Goal: Information Seeking & Learning: Check status

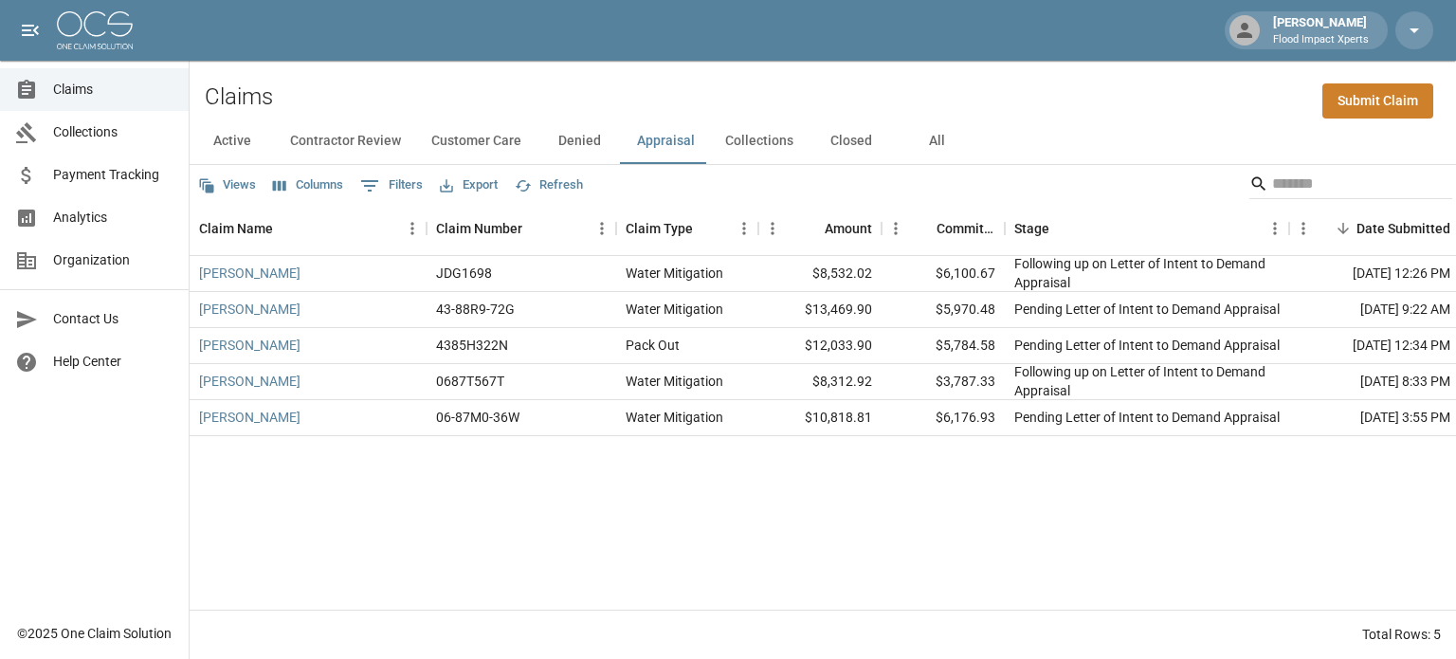
click at [233, 147] on button "Active" at bounding box center [232, 140] width 85 height 45
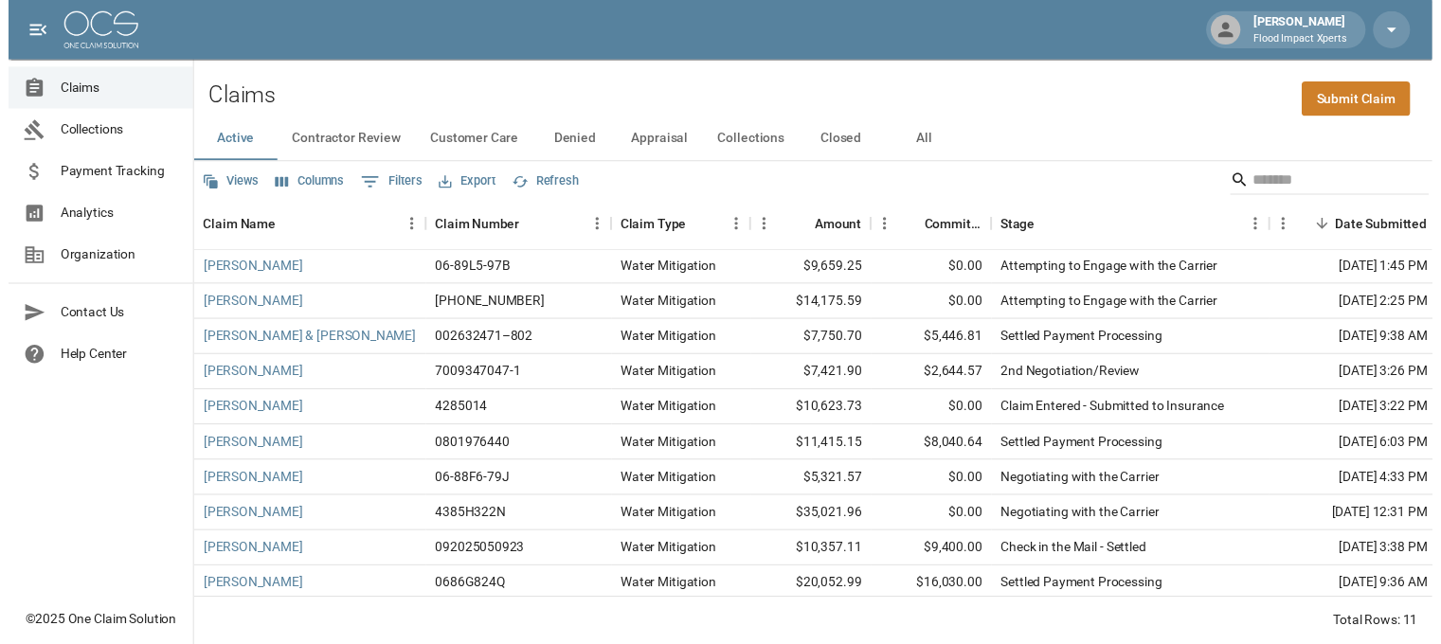
scroll to position [57, 0]
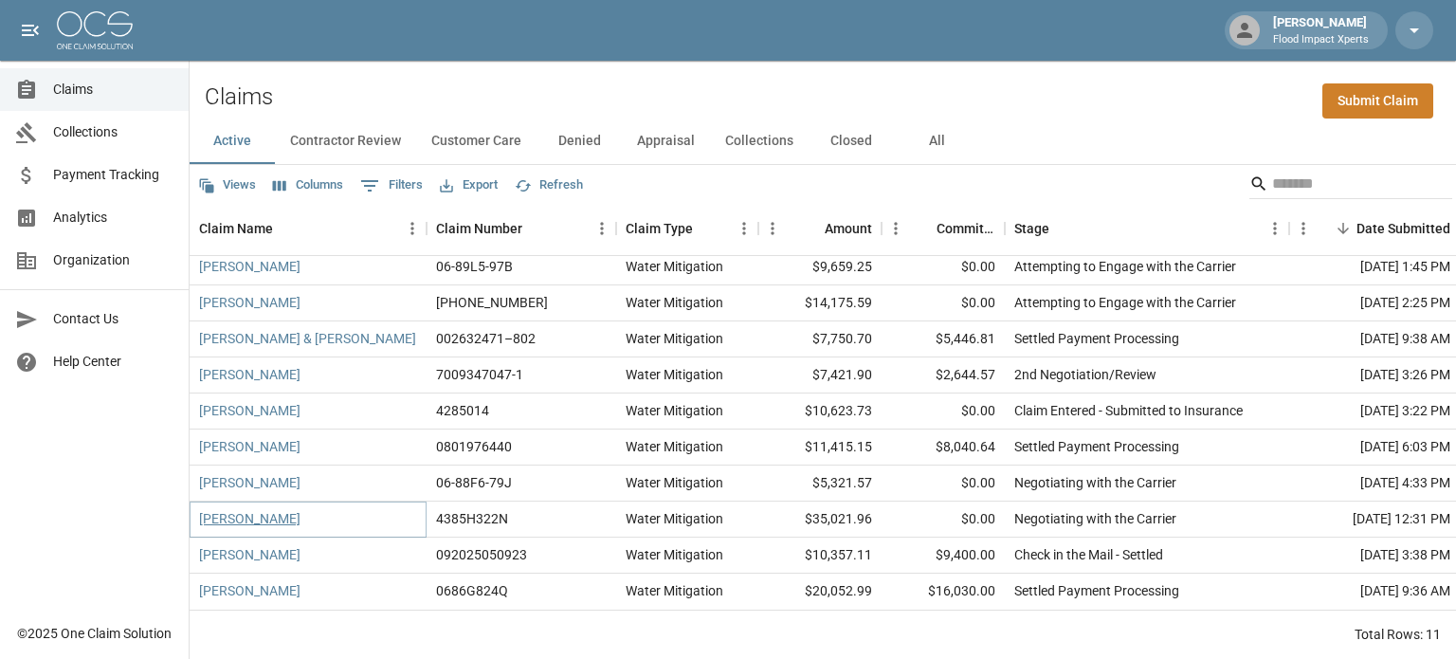
click at [254, 509] on link "[PERSON_NAME]" at bounding box center [249, 518] width 101 height 19
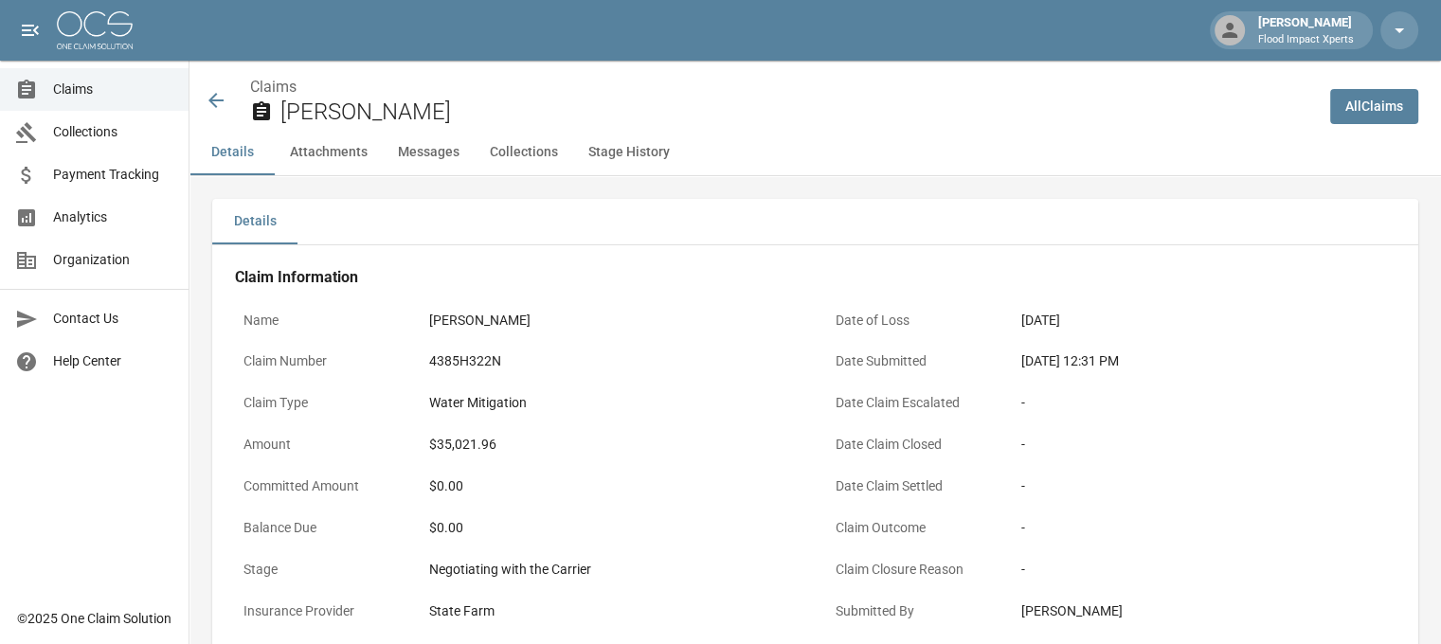
click at [216, 93] on icon at bounding box center [216, 100] width 23 height 23
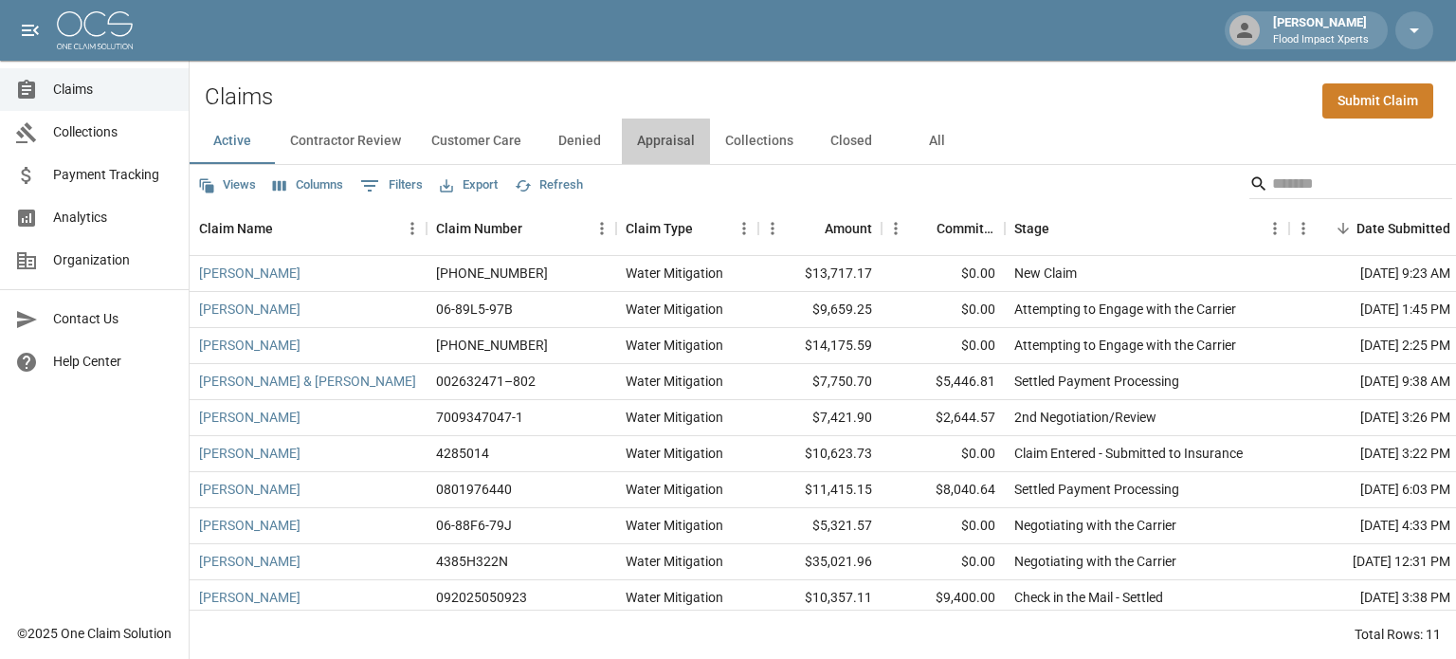
click at [656, 144] on button "Appraisal" at bounding box center [666, 140] width 88 height 45
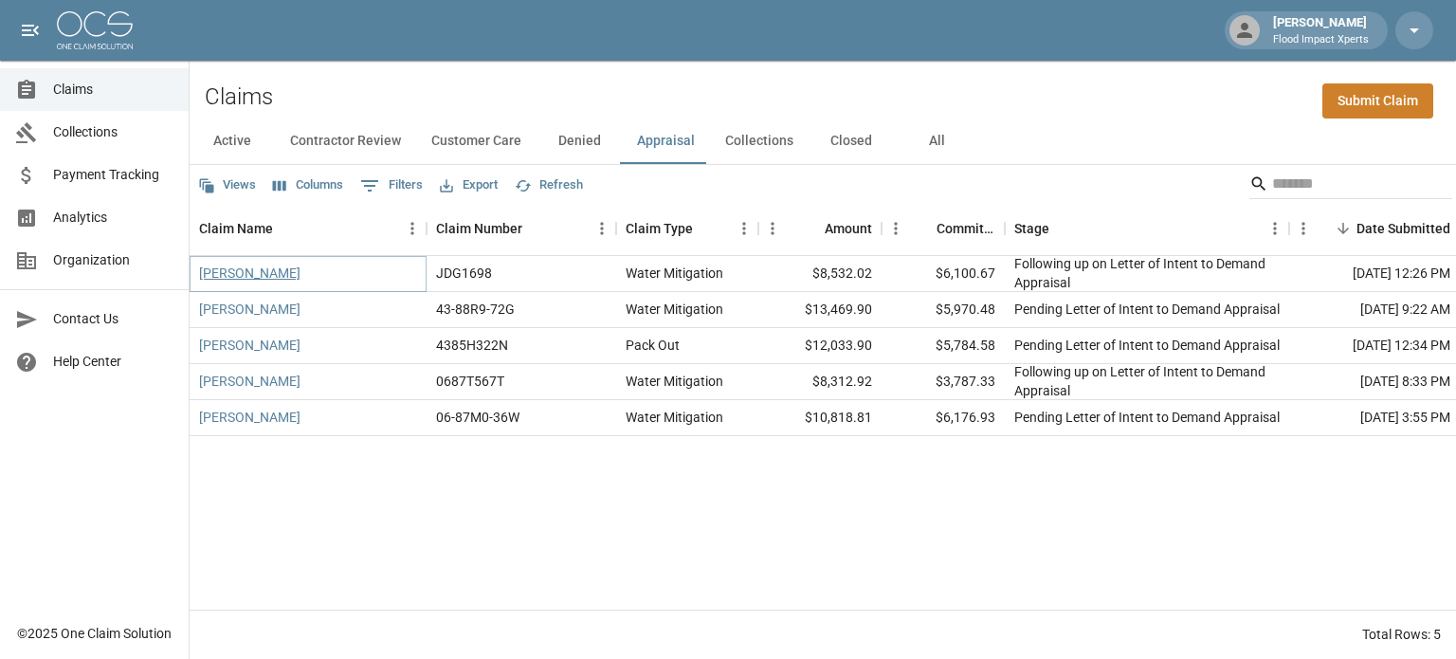
click at [250, 276] on link "[PERSON_NAME]" at bounding box center [249, 272] width 101 height 19
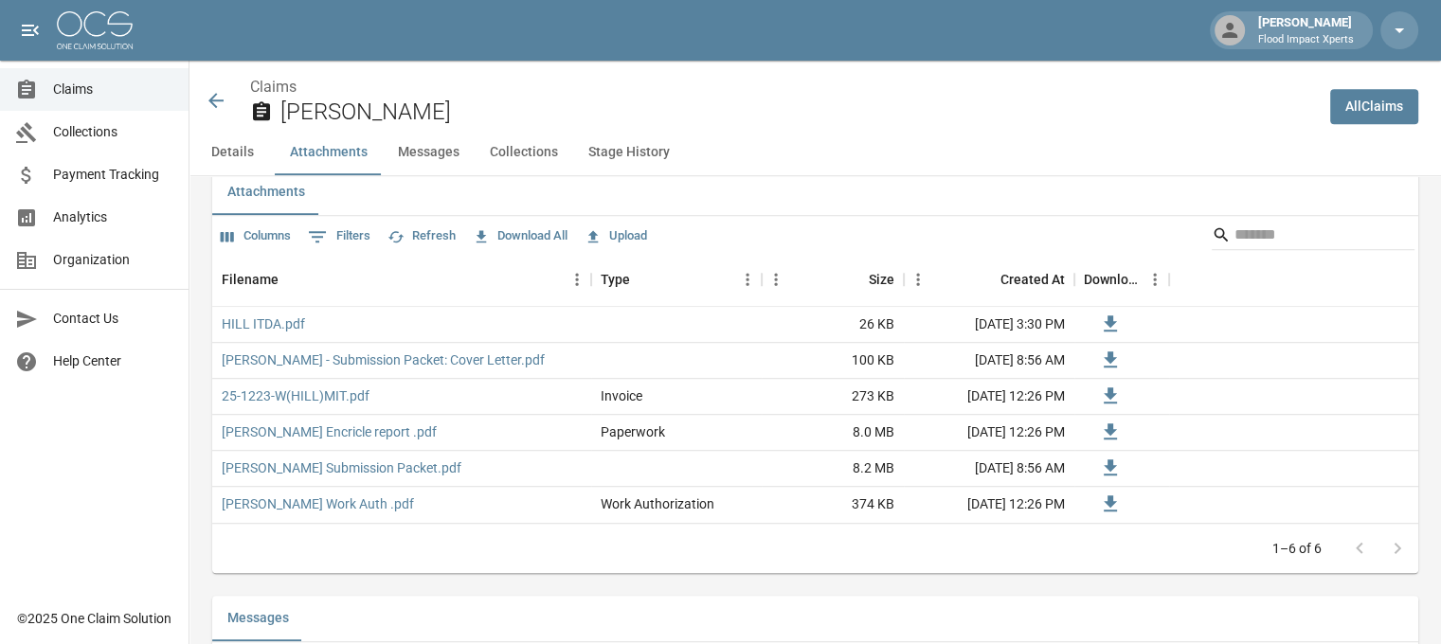
scroll to position [1137, 0]
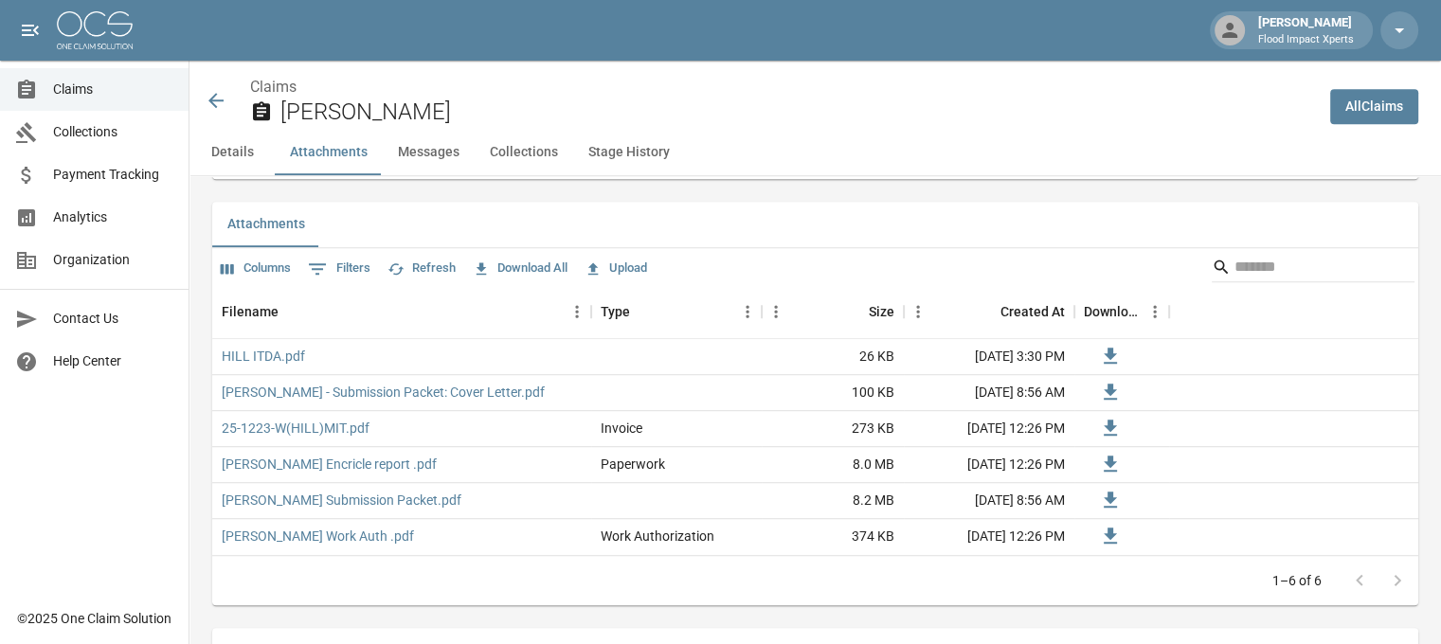
click at [215, 97] on icon at bounding box center [216, 100] width 23 height 23
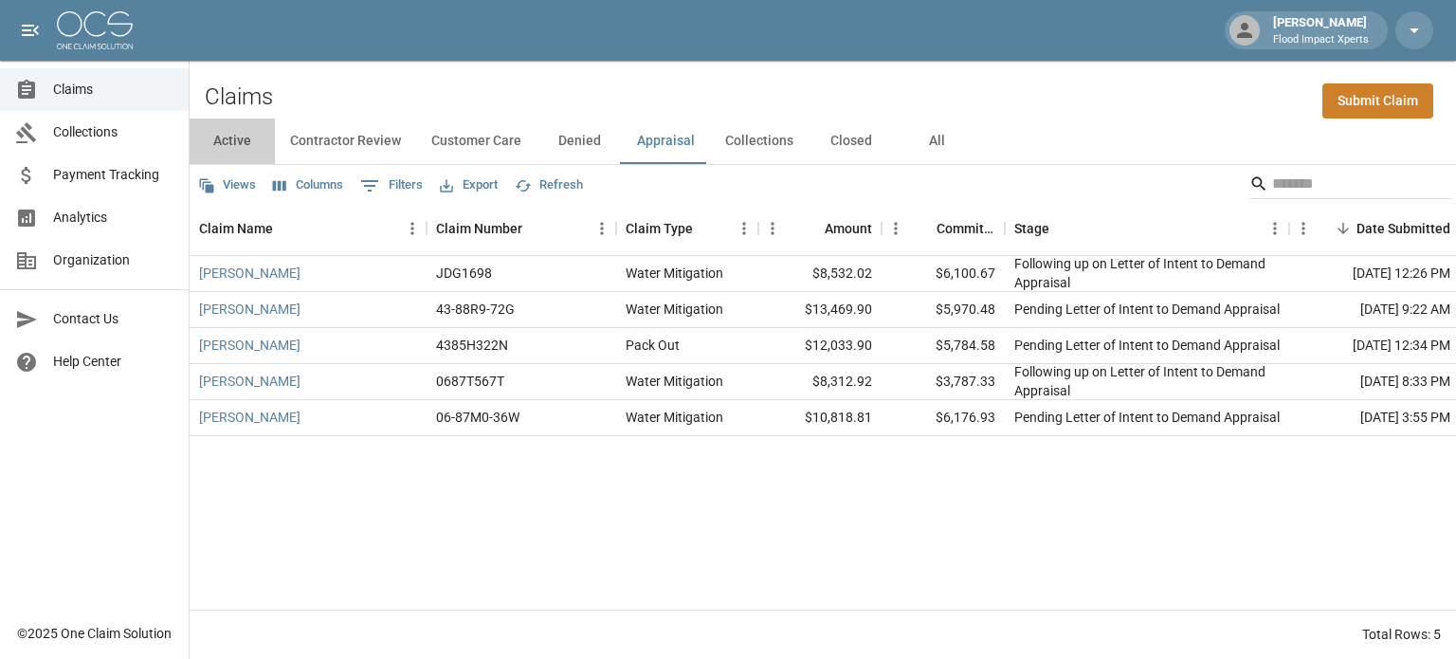
click at [240, 136] on button "Active" at bounding box center [232, 140] width 85 height 45
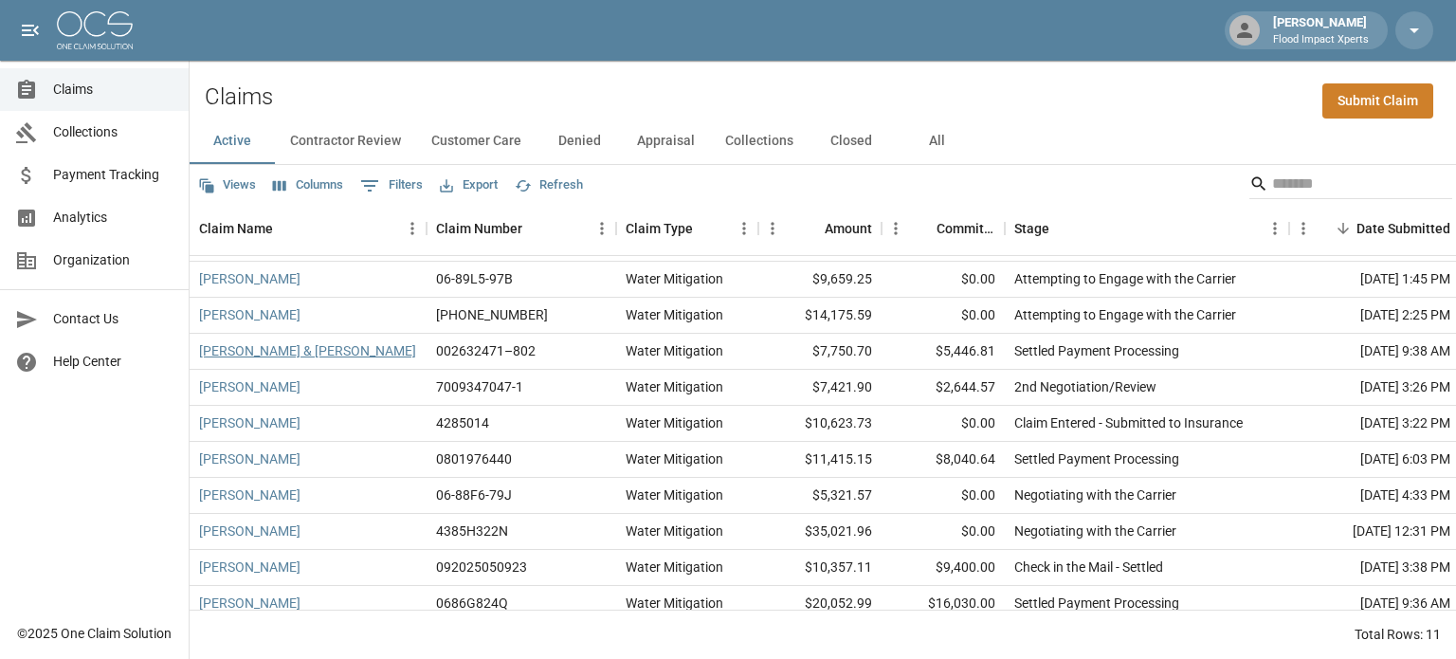
scroll to position [57, 0]
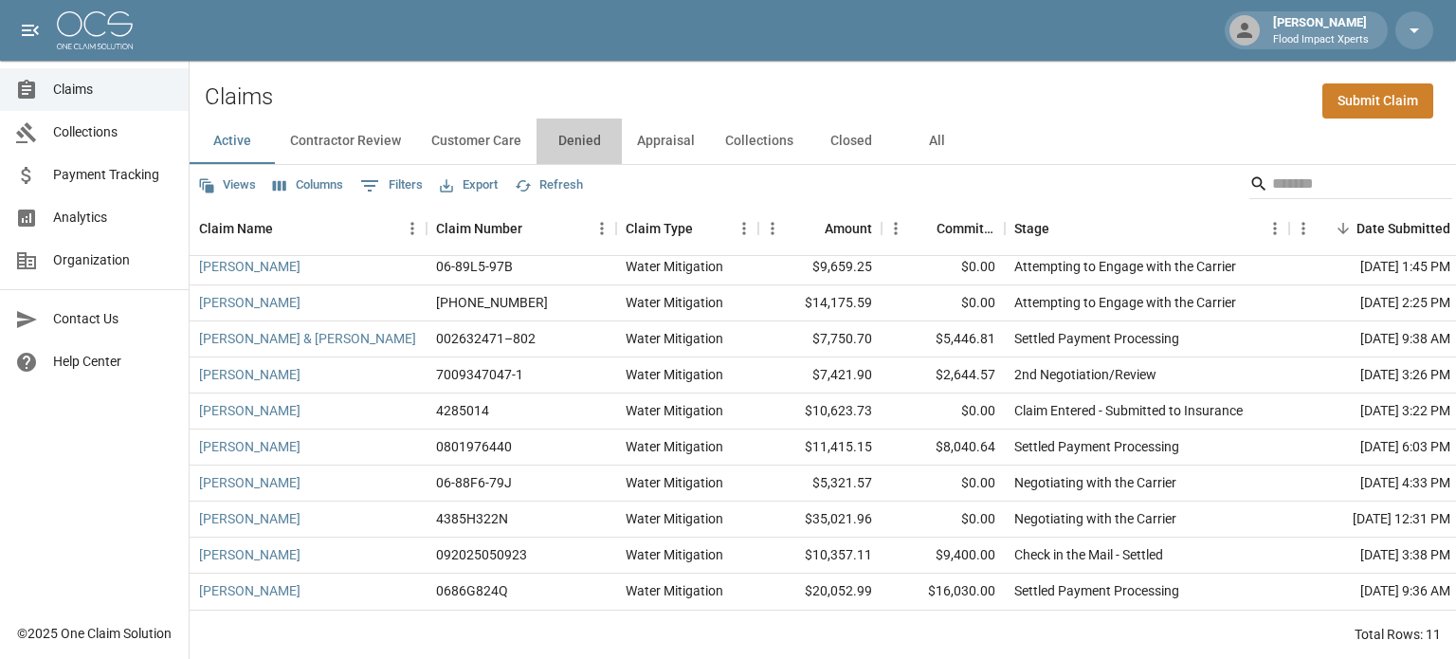
click at [585, 147] on button "Denied" at bounding box center [578, 140] width 85 height 45
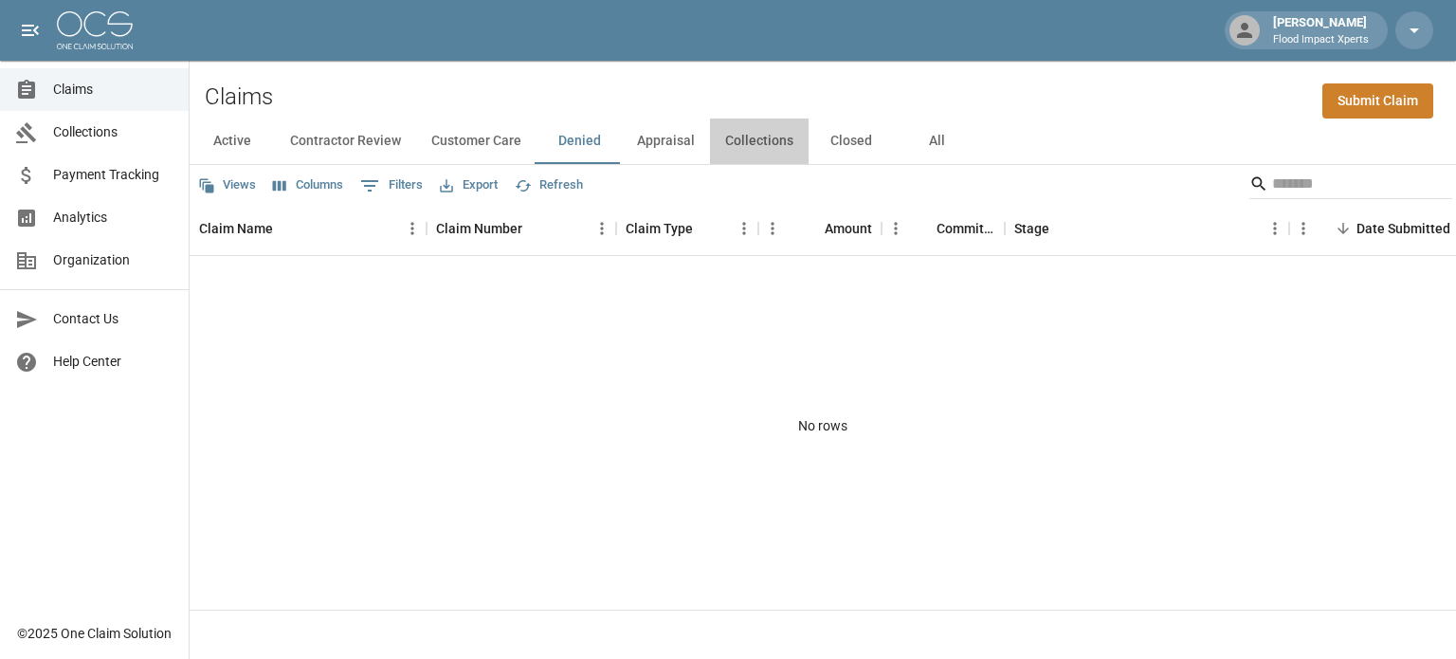
click at [762, 134] on button "Collections" at bounding box center [759, 140] width 99 height 45
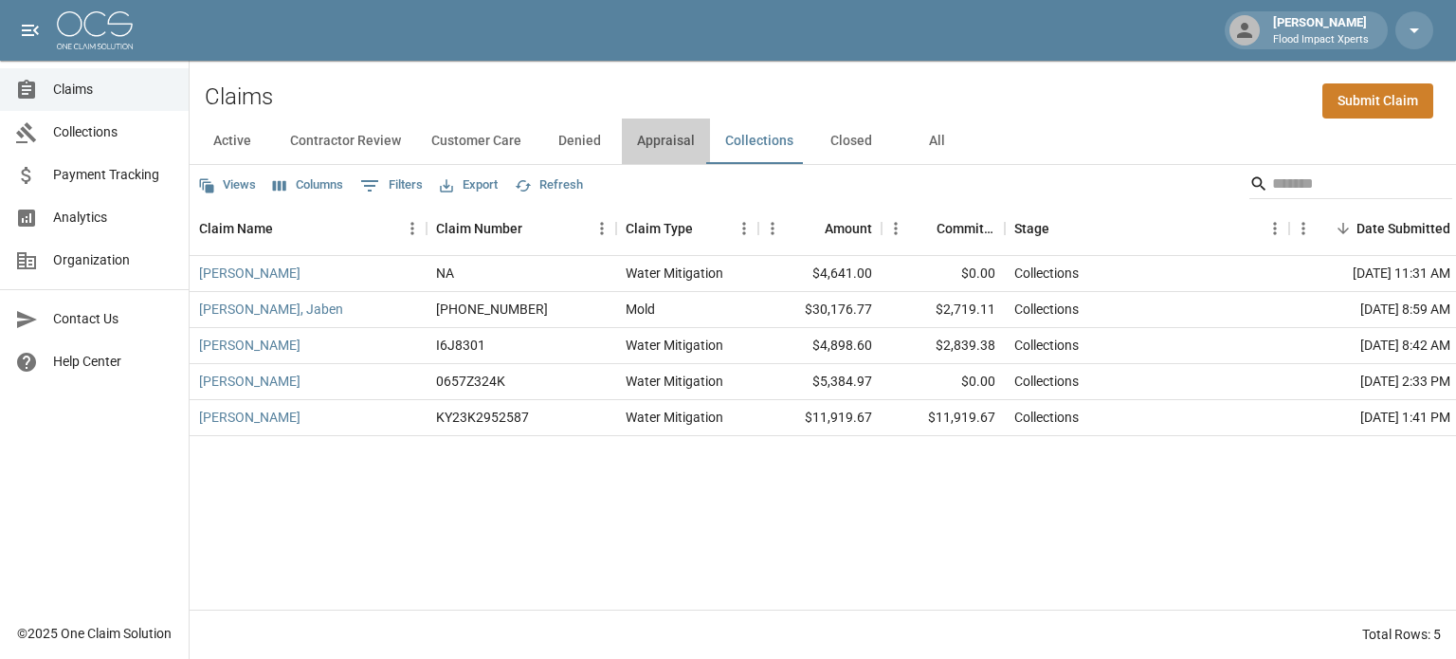
click at [654, 136] on button "Appraisal" at bounding box center [666, 140] width 88 height 45
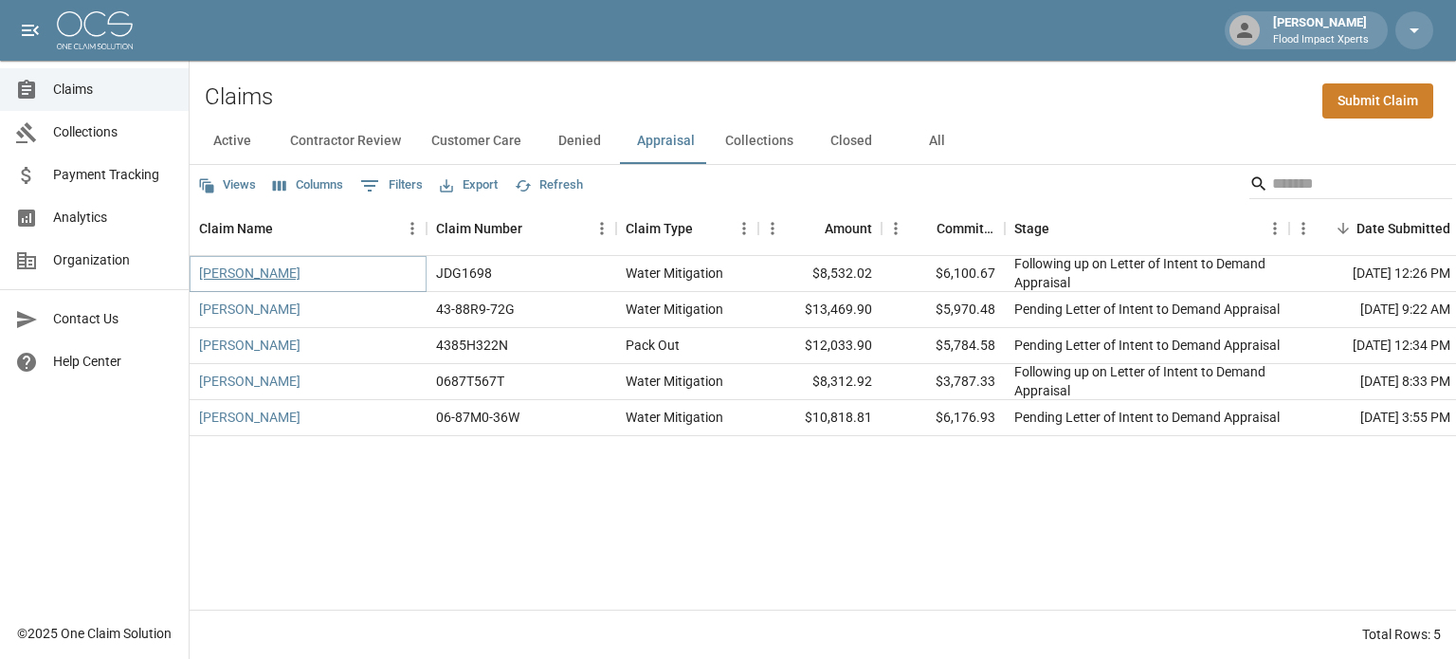
click at [261, 271] on link "[PERSON_NAME]" at bounding box center [249, 272] width 101 height 19
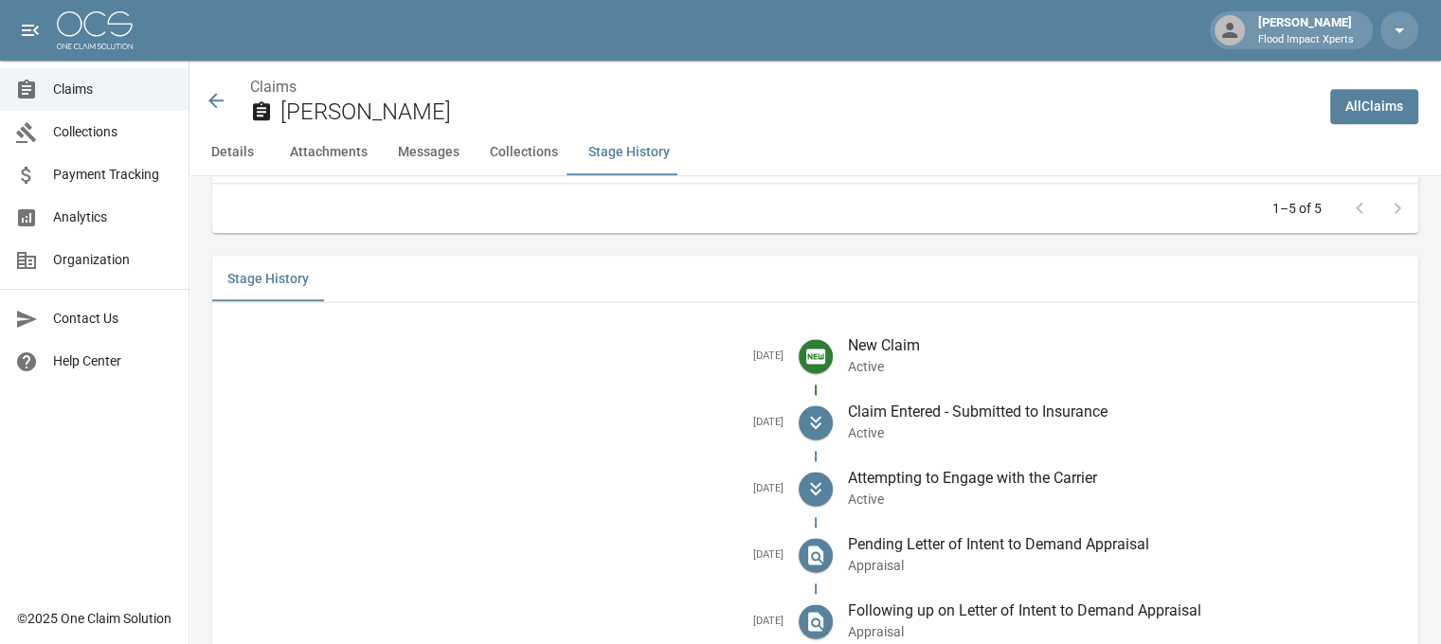
scroll to position [2521, 0]
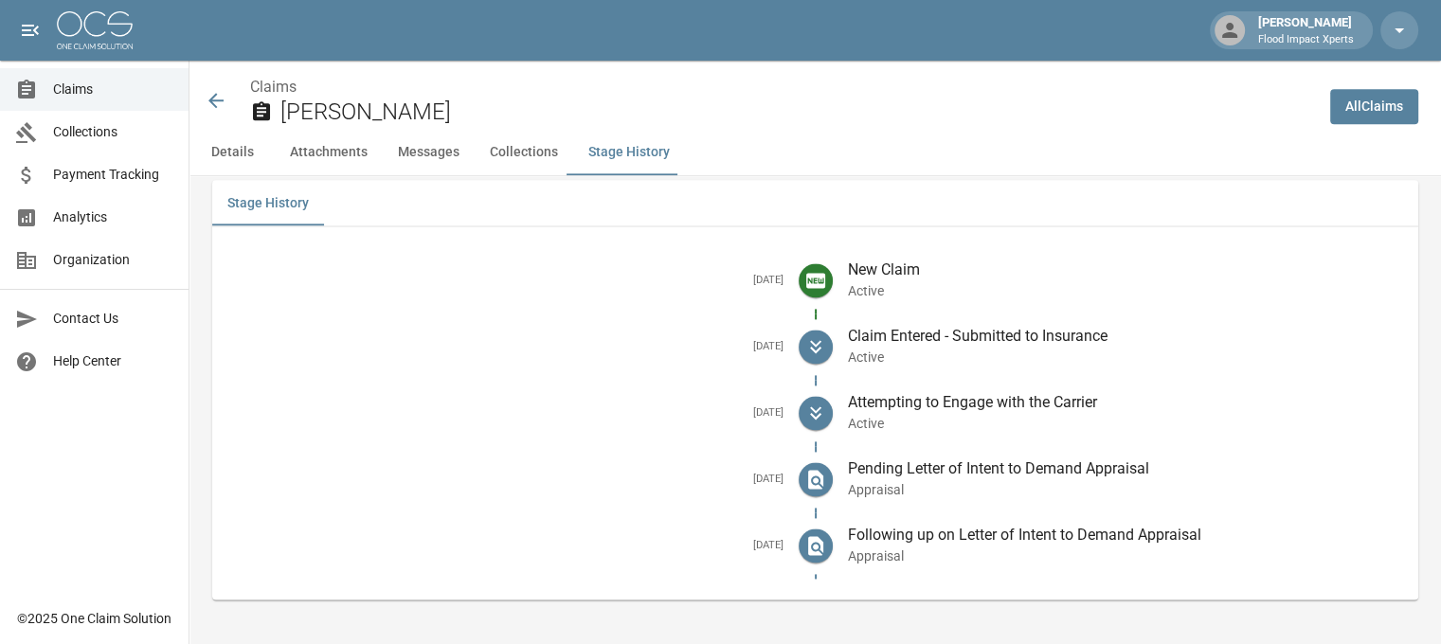
click at [222, 100] on icon at bounding box center [215, 100] width 15 height 15
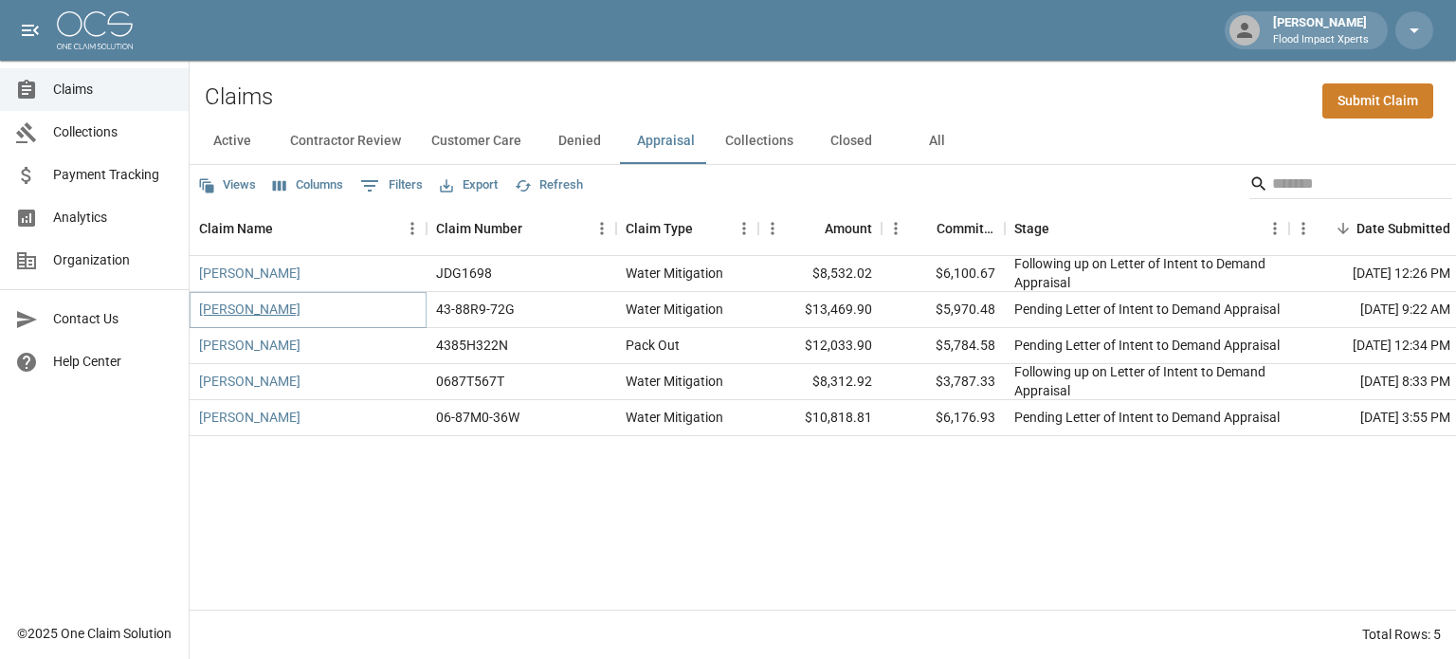
click at [259, 308] on link "[PERSON_NAME]" at bounding box center [249, 308] width 101 height 19
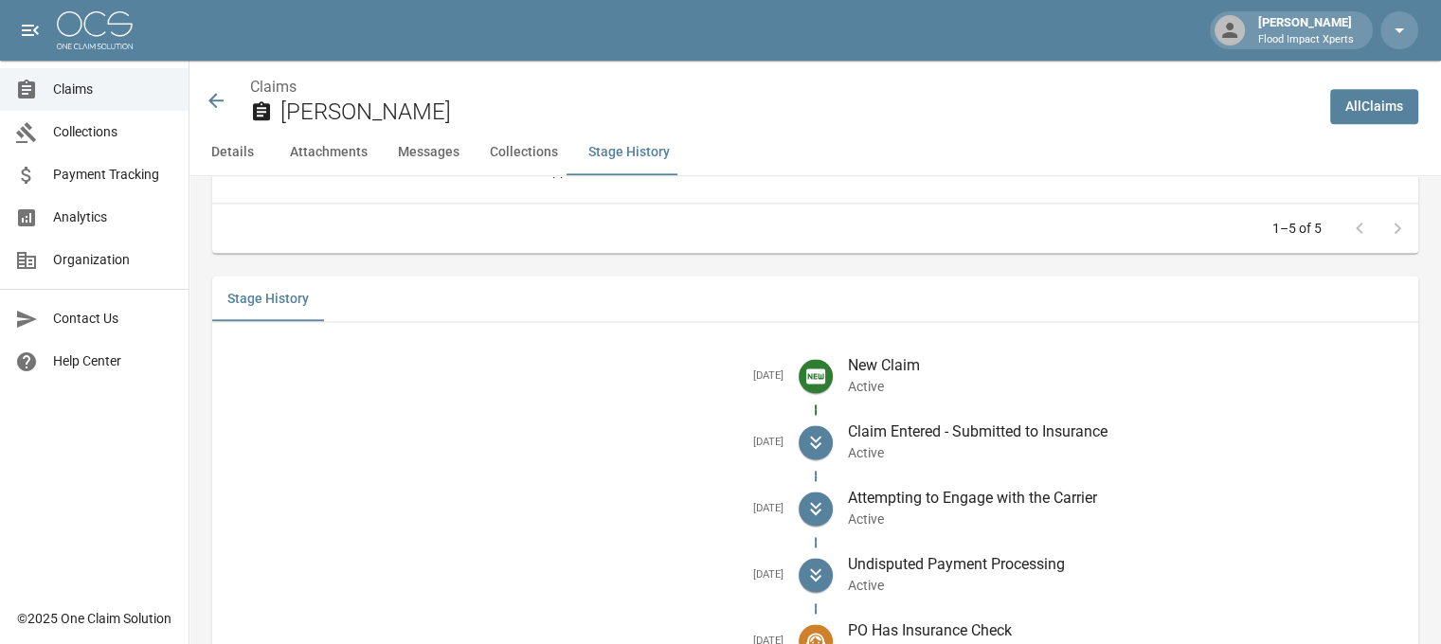
scroll to position [2658, 0]
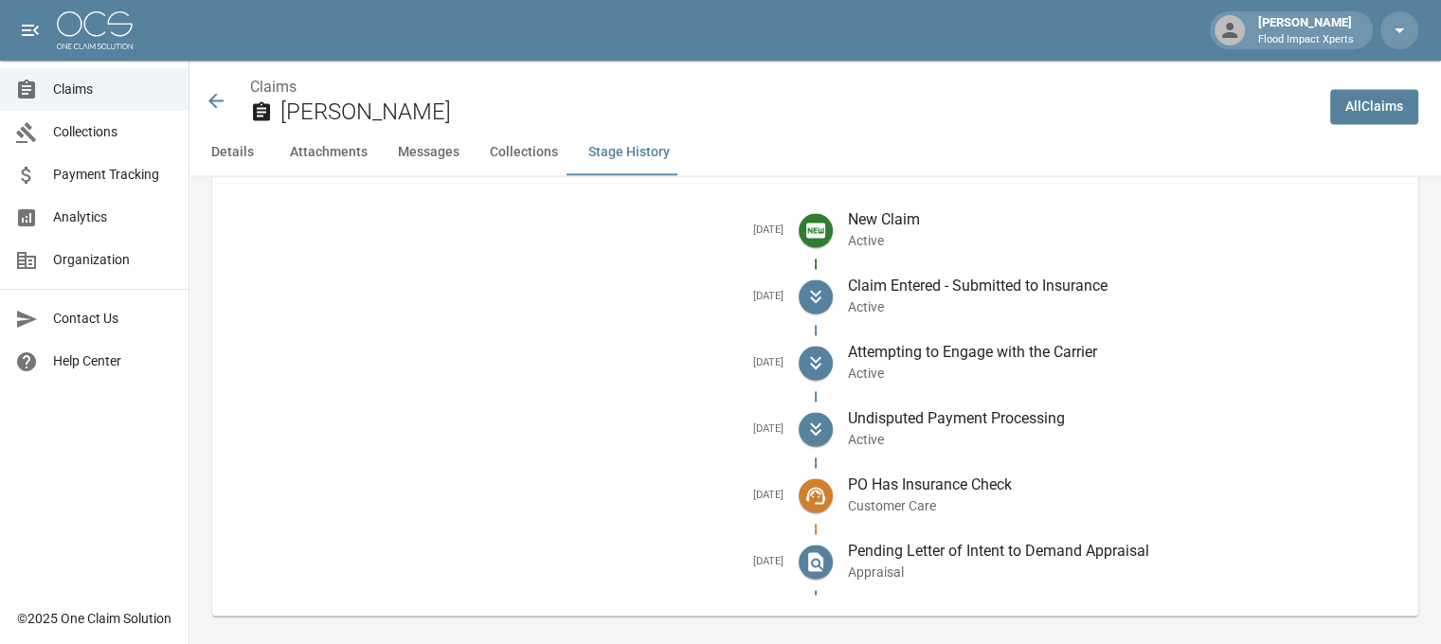
click at [218, 105] on icon at bounding box center [216, 100] width 23 height 23
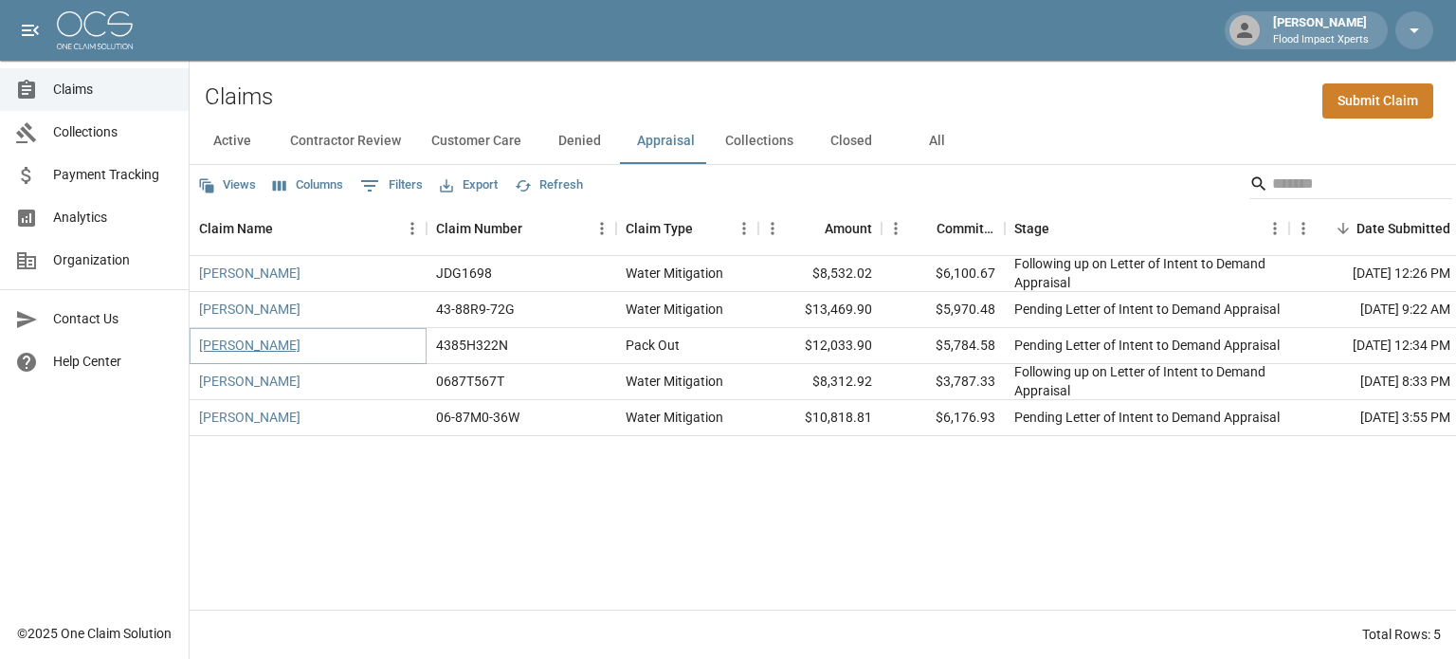
click at [243, 346] on link "[PERSON_NAME]" at bounding box center [249, 344] width 101 height 19
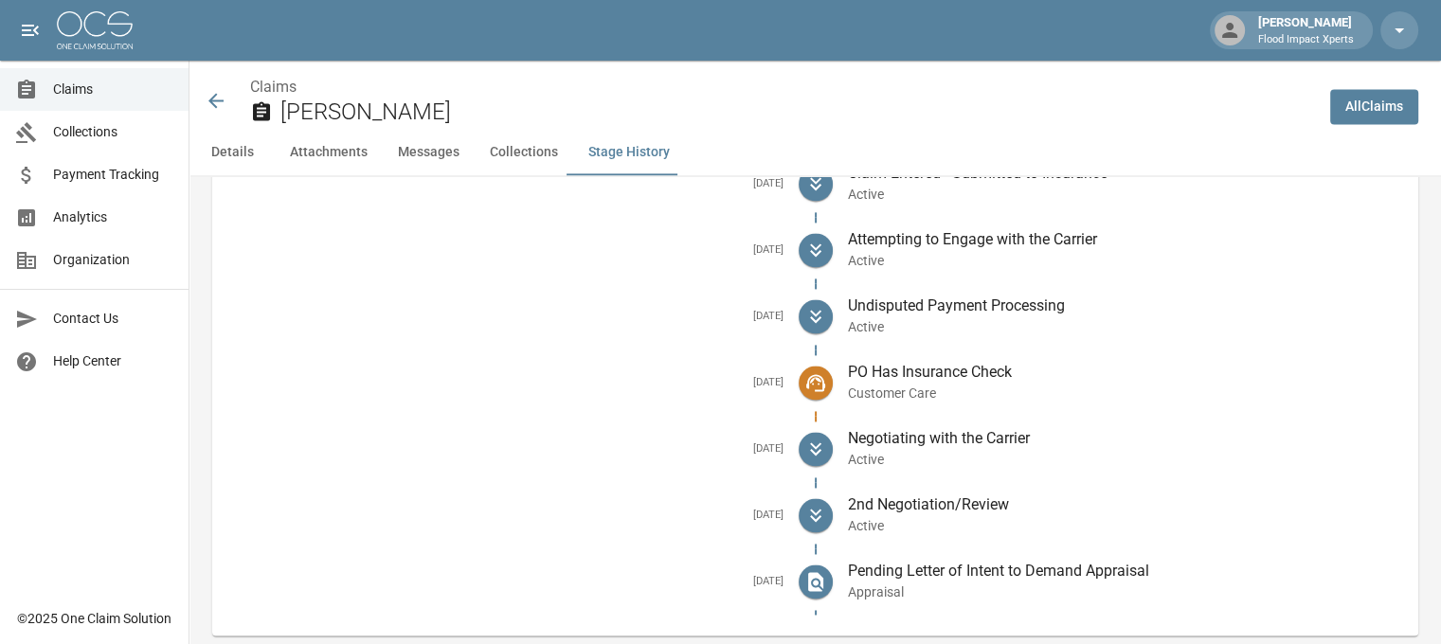
scroll to position [2719, 0]
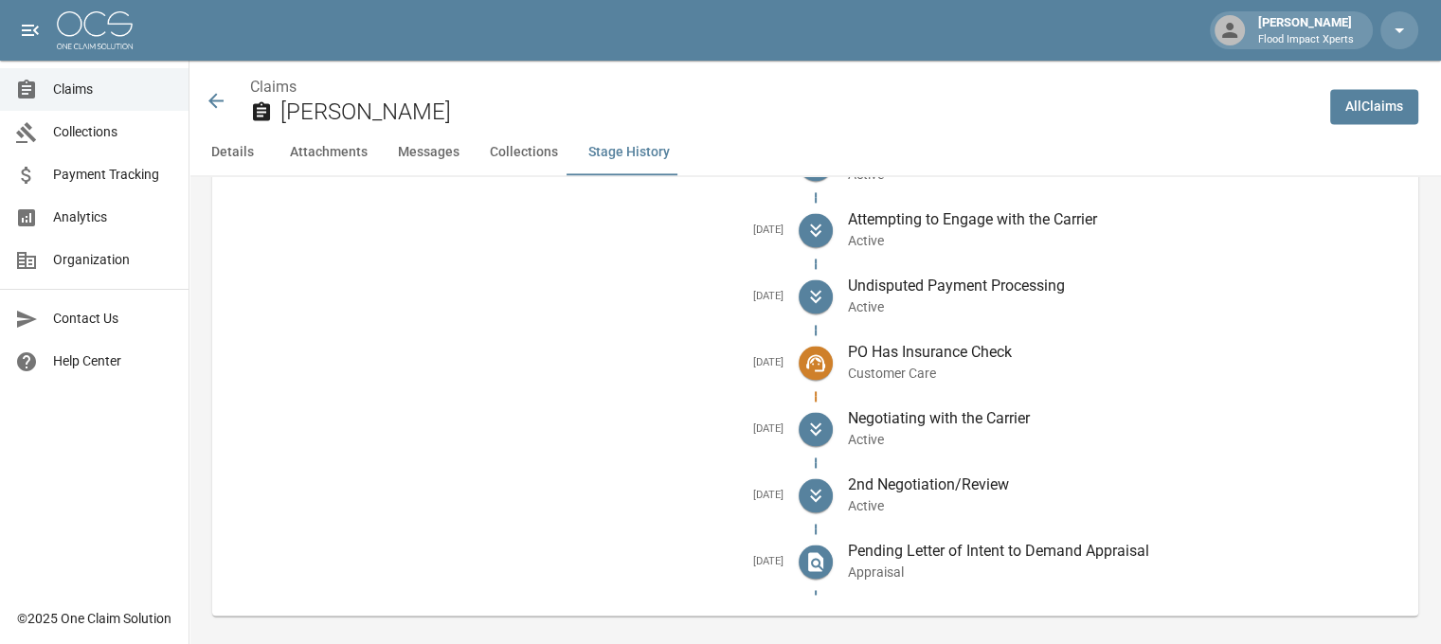
click at [212, 97] on icon at bounding box center [216, 100] width 23 height 23
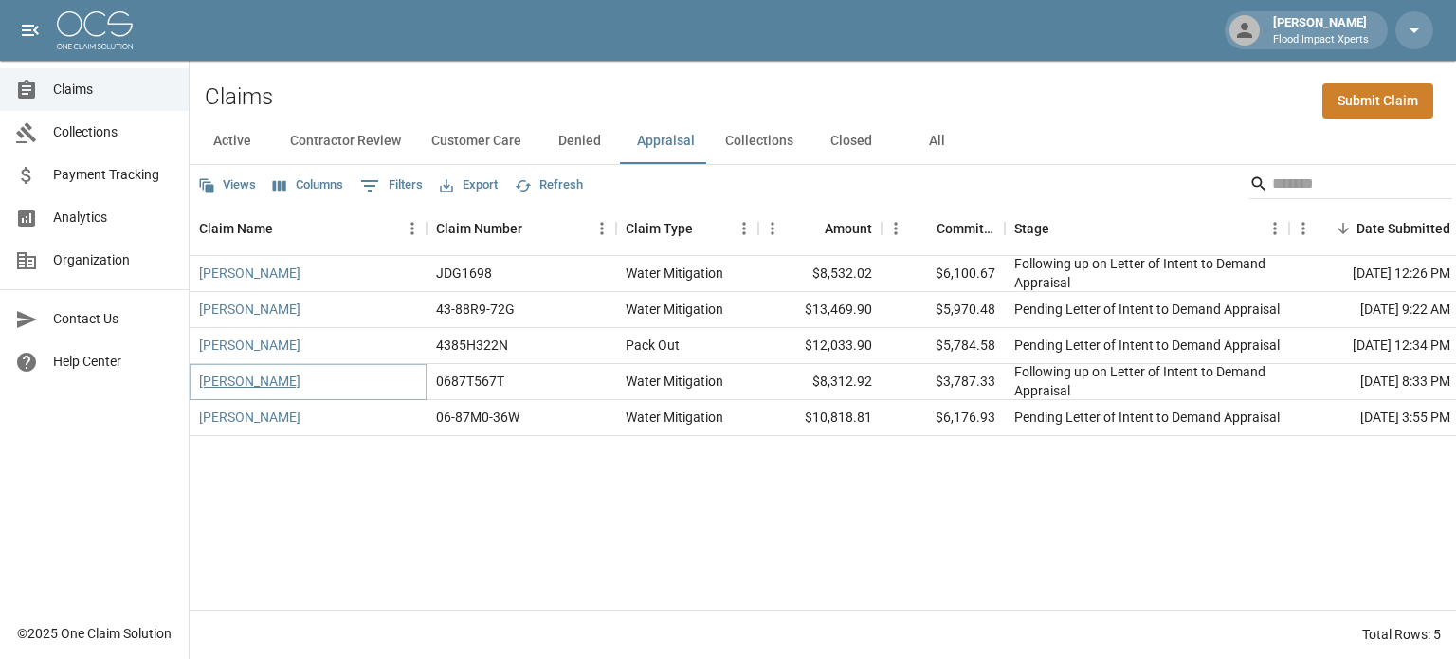
click at [262, 377] on link "[PERSON_NAME]" at bounding box center [249, 380] width 101 height 19
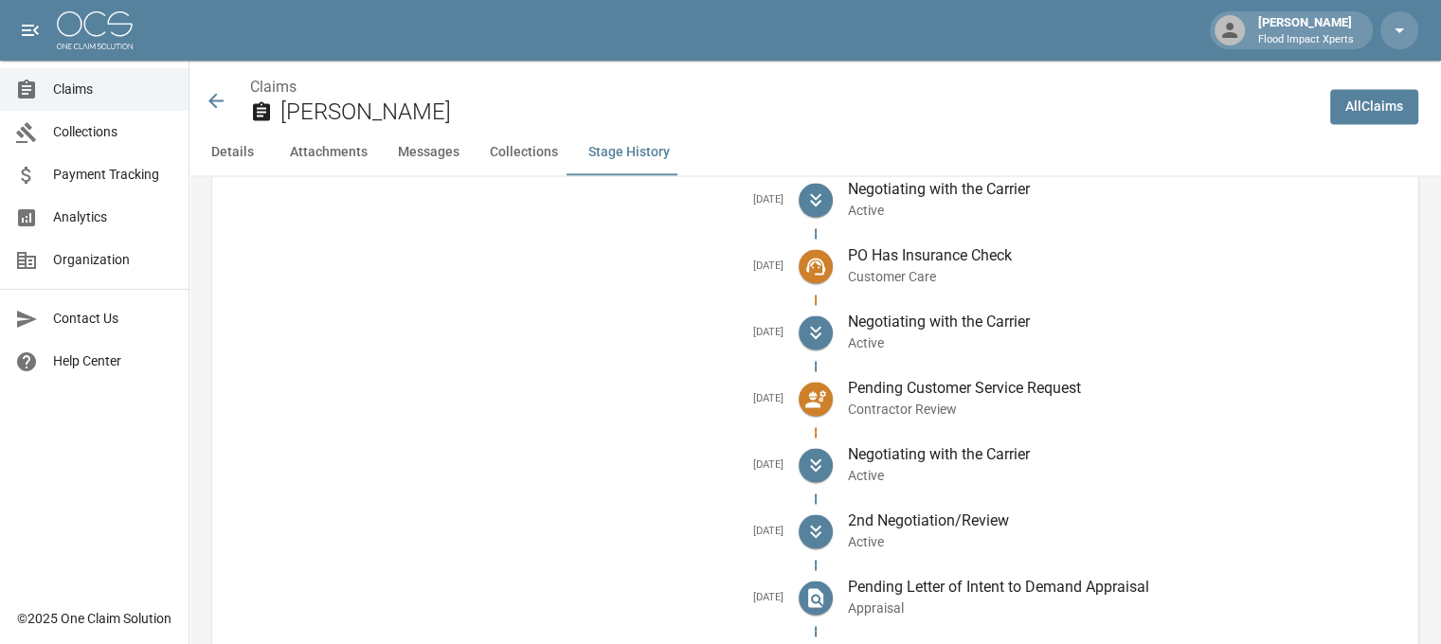
scroll to position [3055, 0]
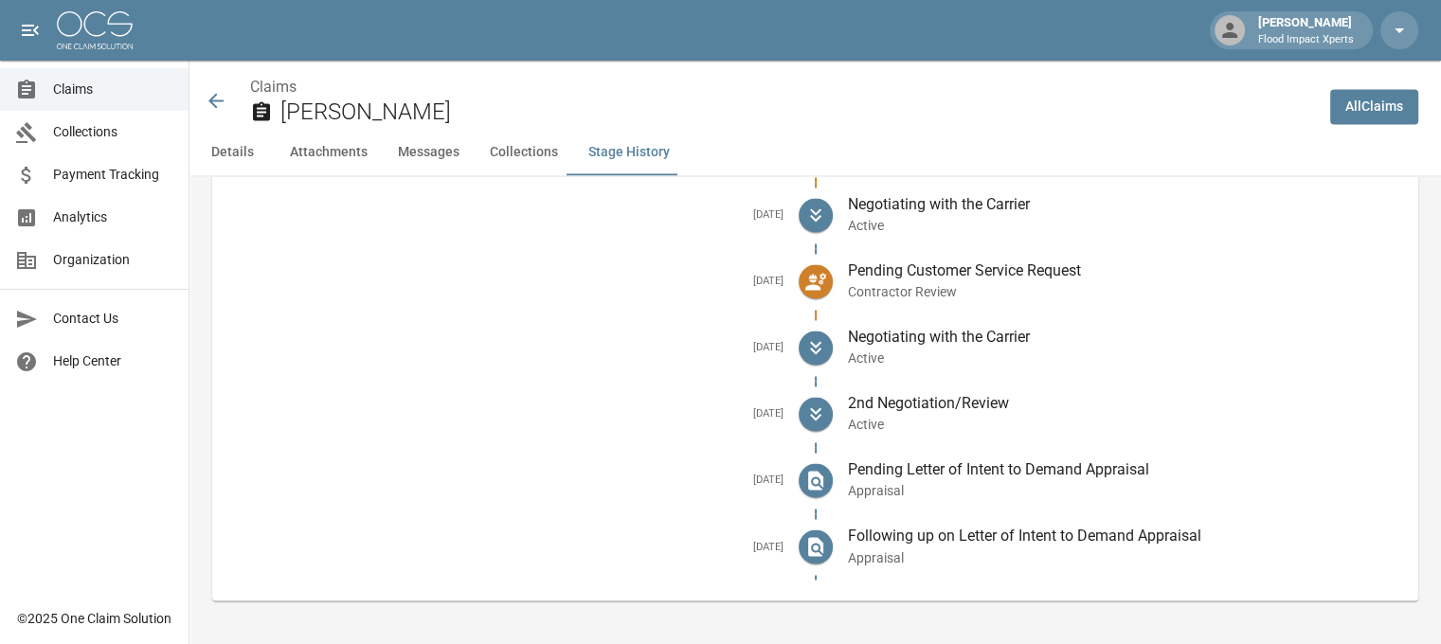
click at [216, 103] on icon at bounding box center [216, 100] width 23 height 23
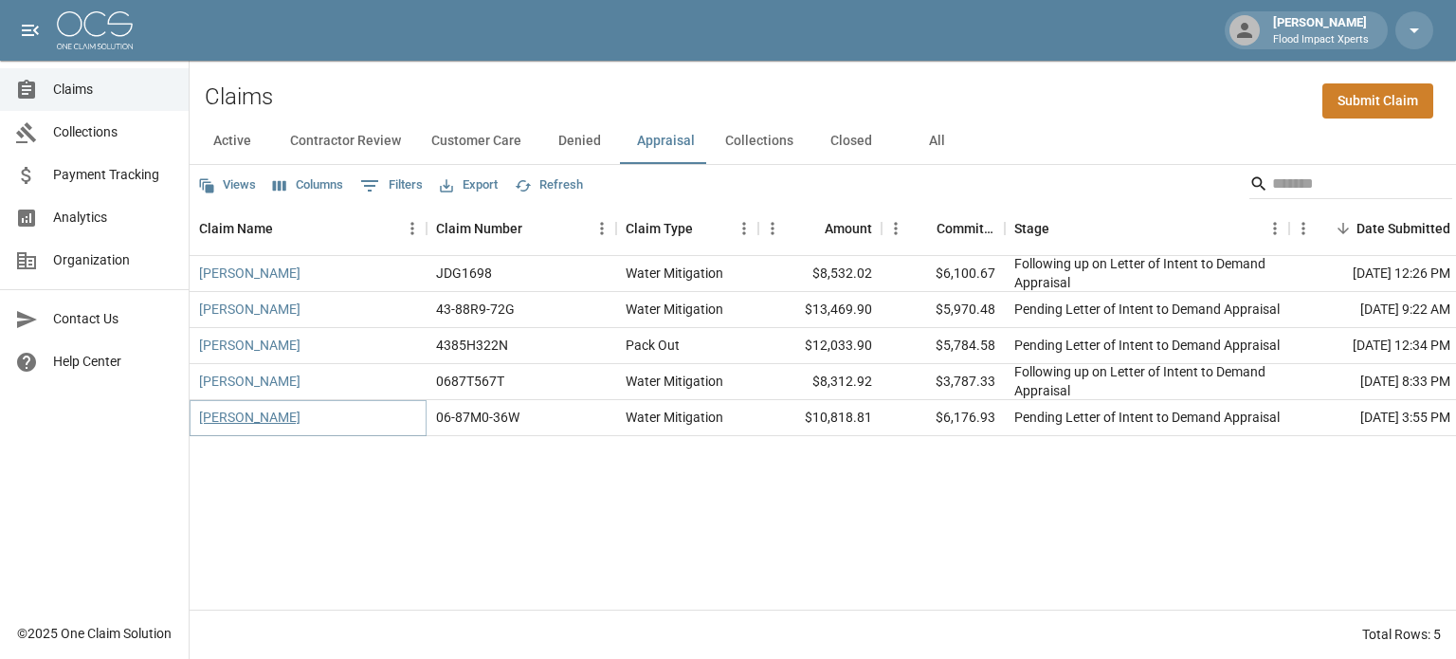
click at [248, 423] on link "[PERSON_NAME]" at bounding box center [249, 416] width 101 height 19
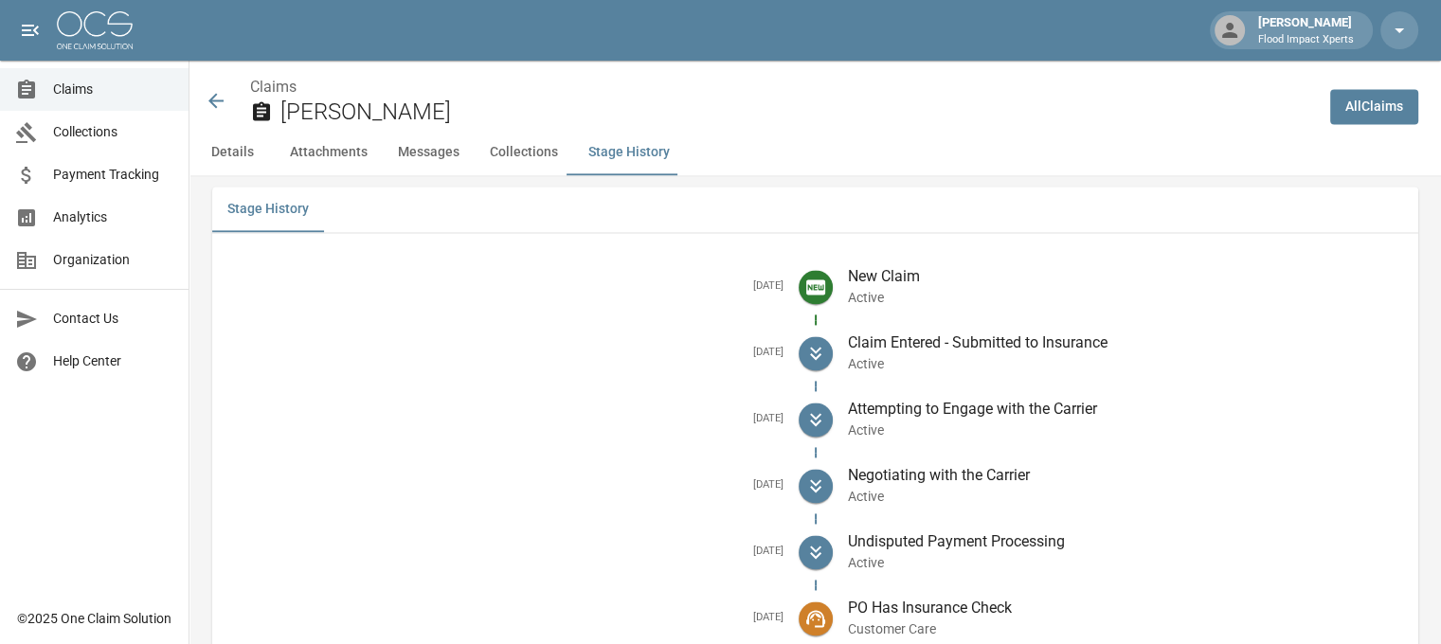
scroll to position [2843, 0]
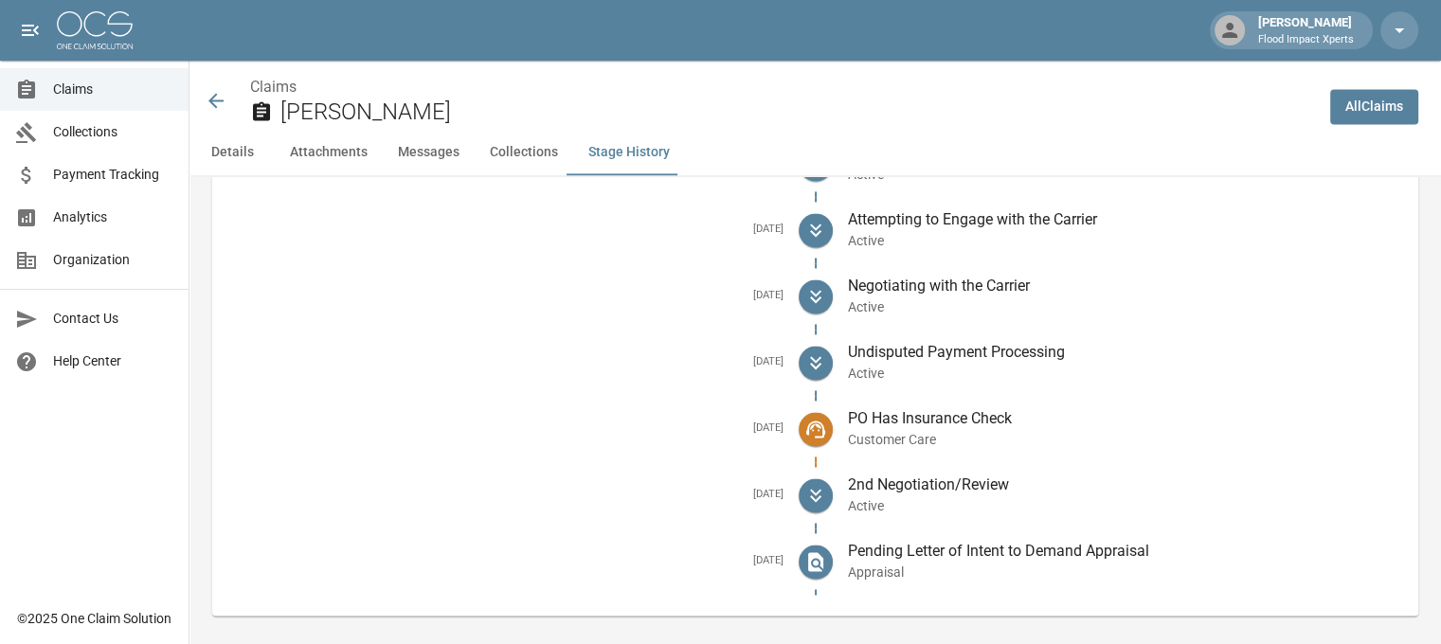
click at [220, 94] on icon at bounding box center [216, 100] width 23 height 23
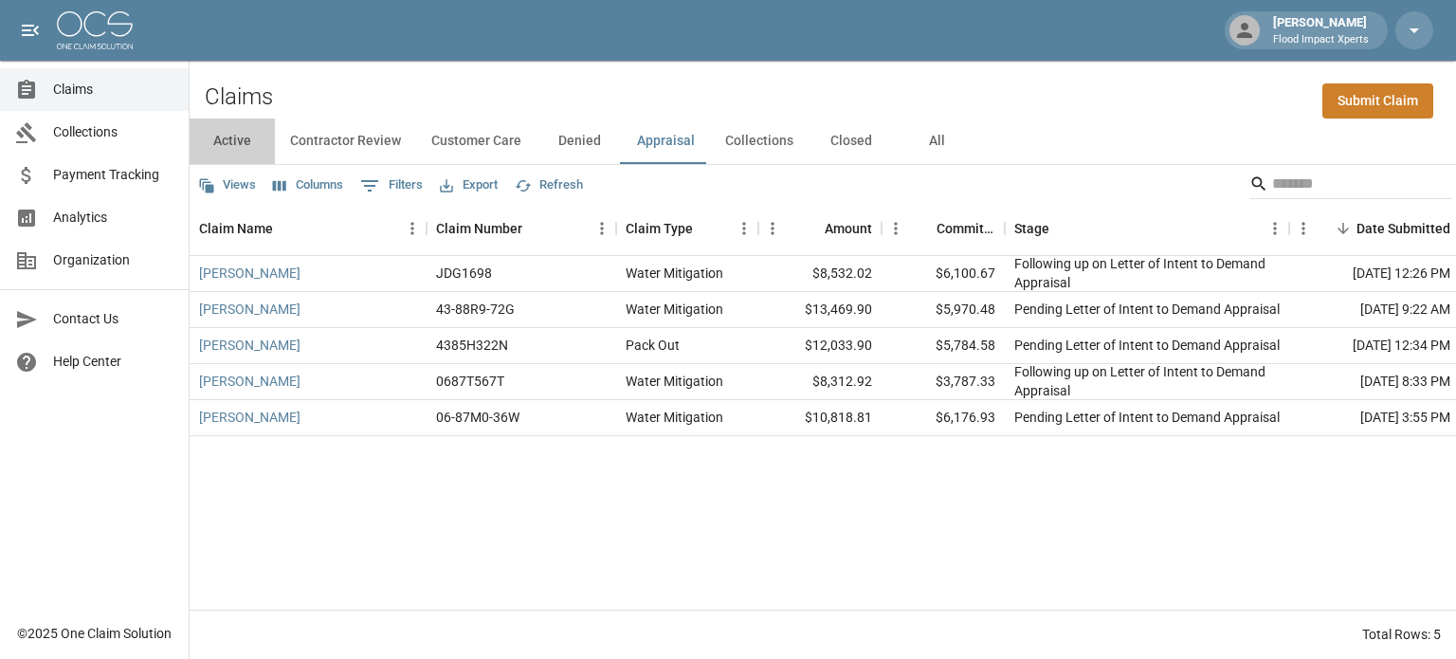
click at [214, 145] on button "Active" at bounding box center [232, 140] width 85 height 45
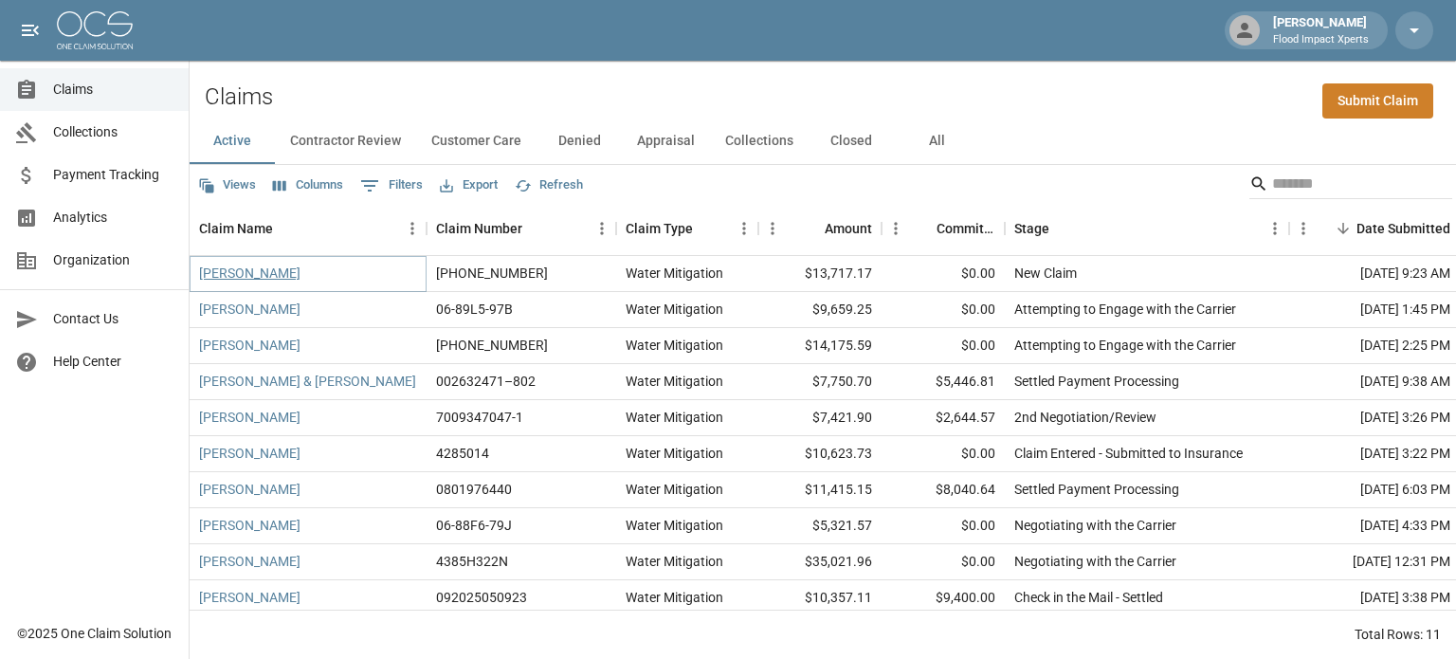
click at [235, 272] on link "[PERSON_NAME]" at bounding box center [249, 272] width 101 height 19
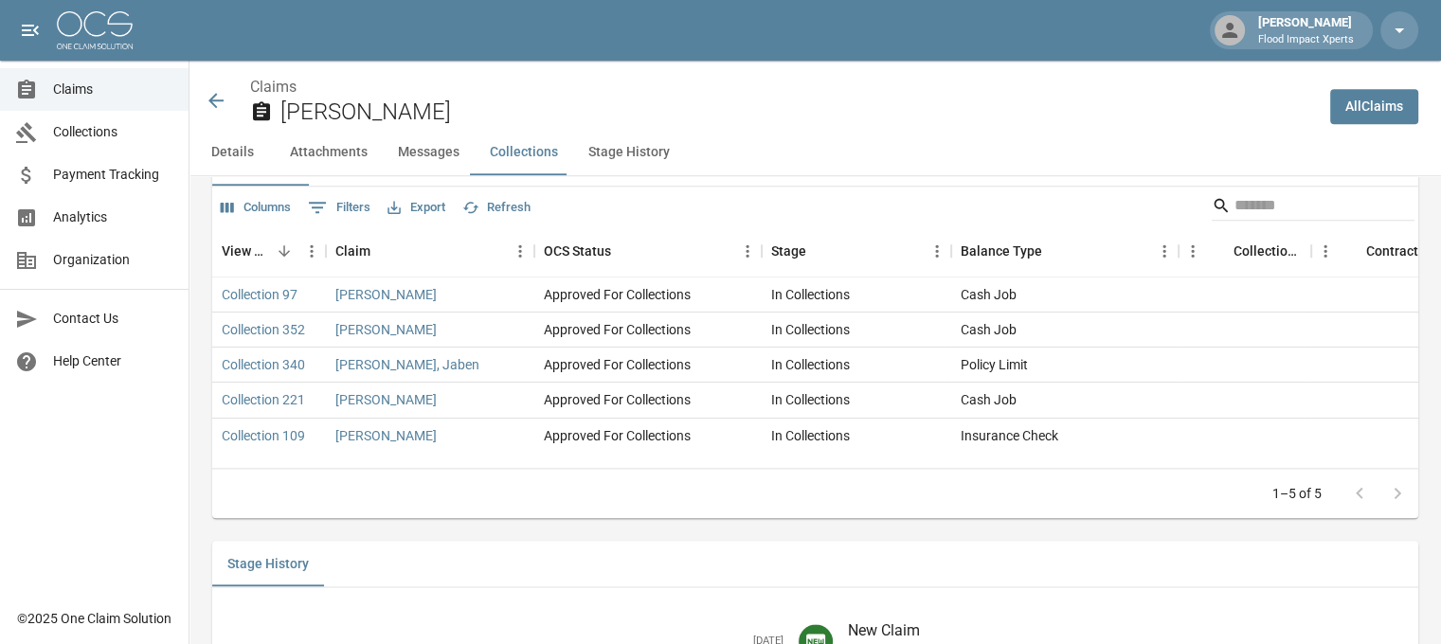
scroll to position [2244, 0]
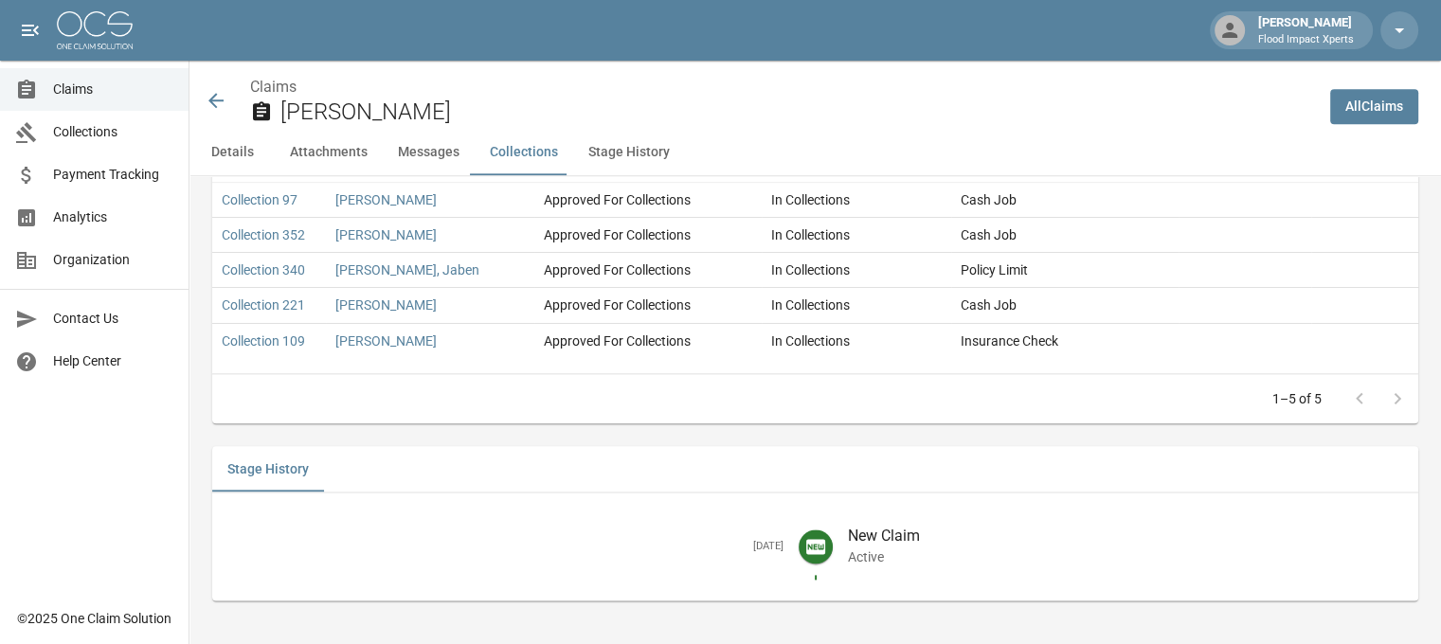
click at [218, 104] on icon at bounding box center [216, 100] width 23 height 23
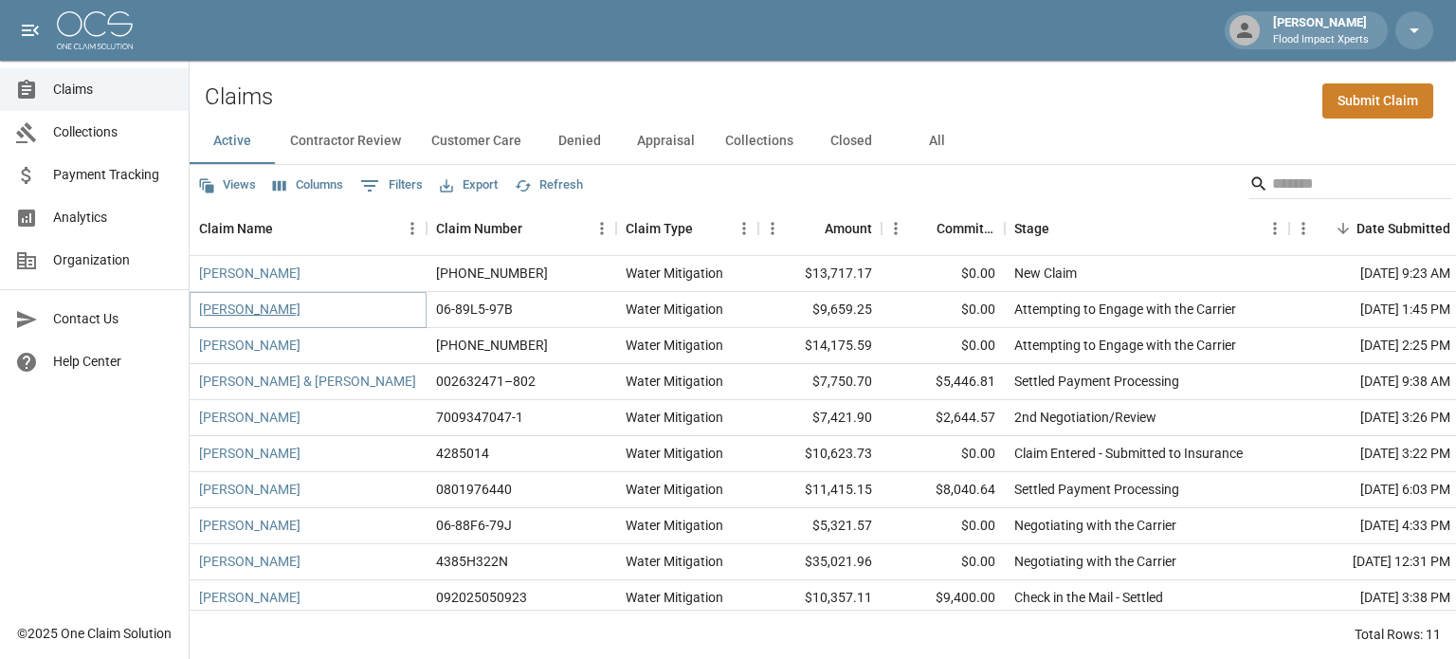
click at [243, 311] on link "[PERSON_NAME]" at bounding box center [249, 308] width 101 height 19
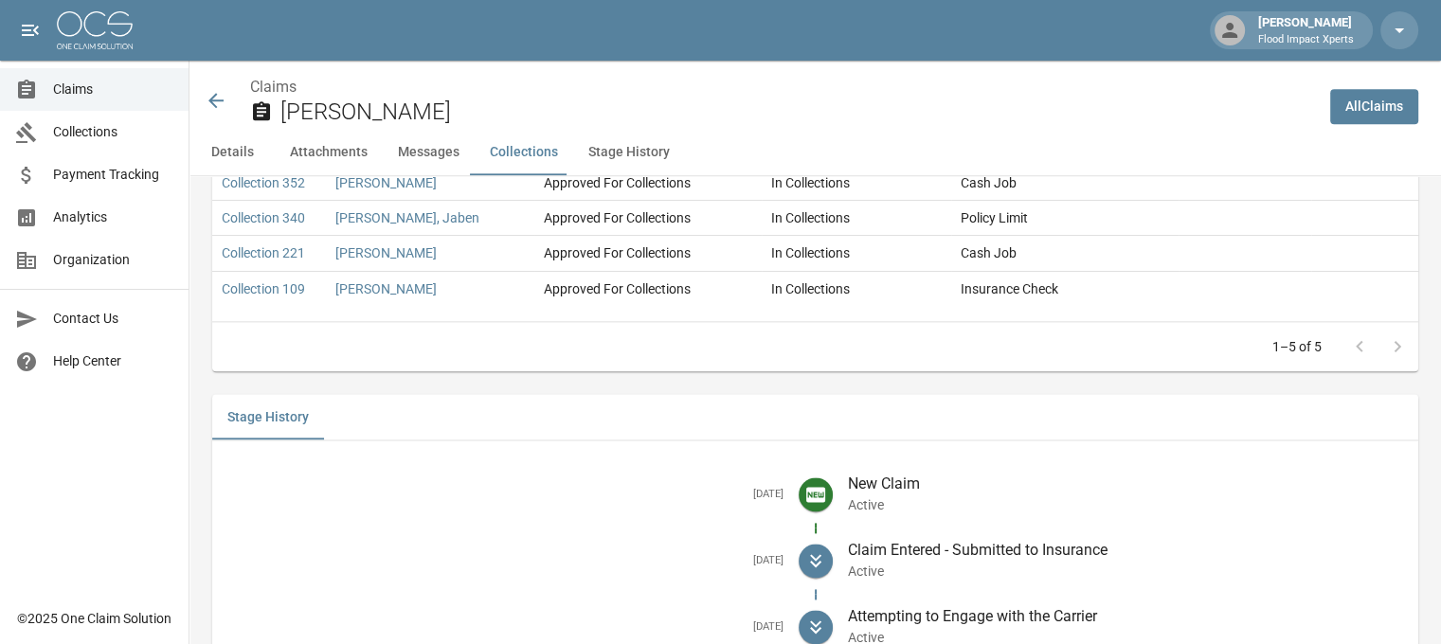
scroll to position [2403, 0]
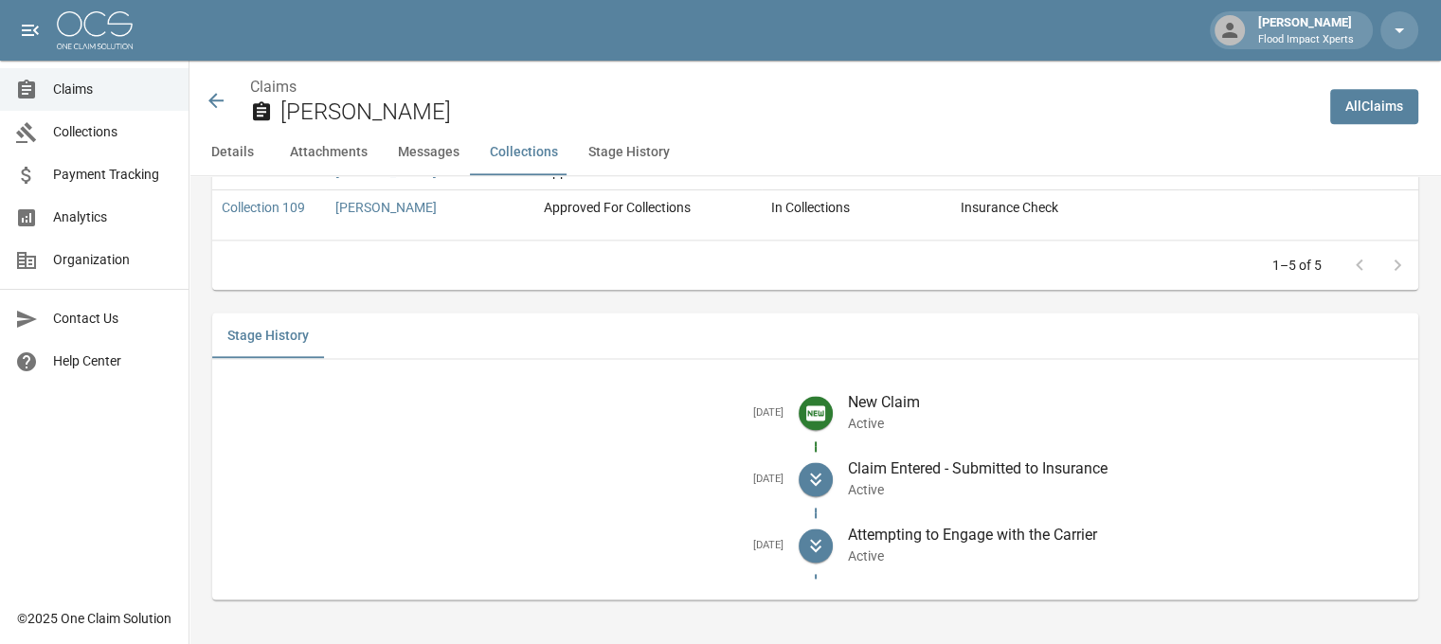
click at [208, 95] on icon at bounding box center [216, 100] width 23 height 23
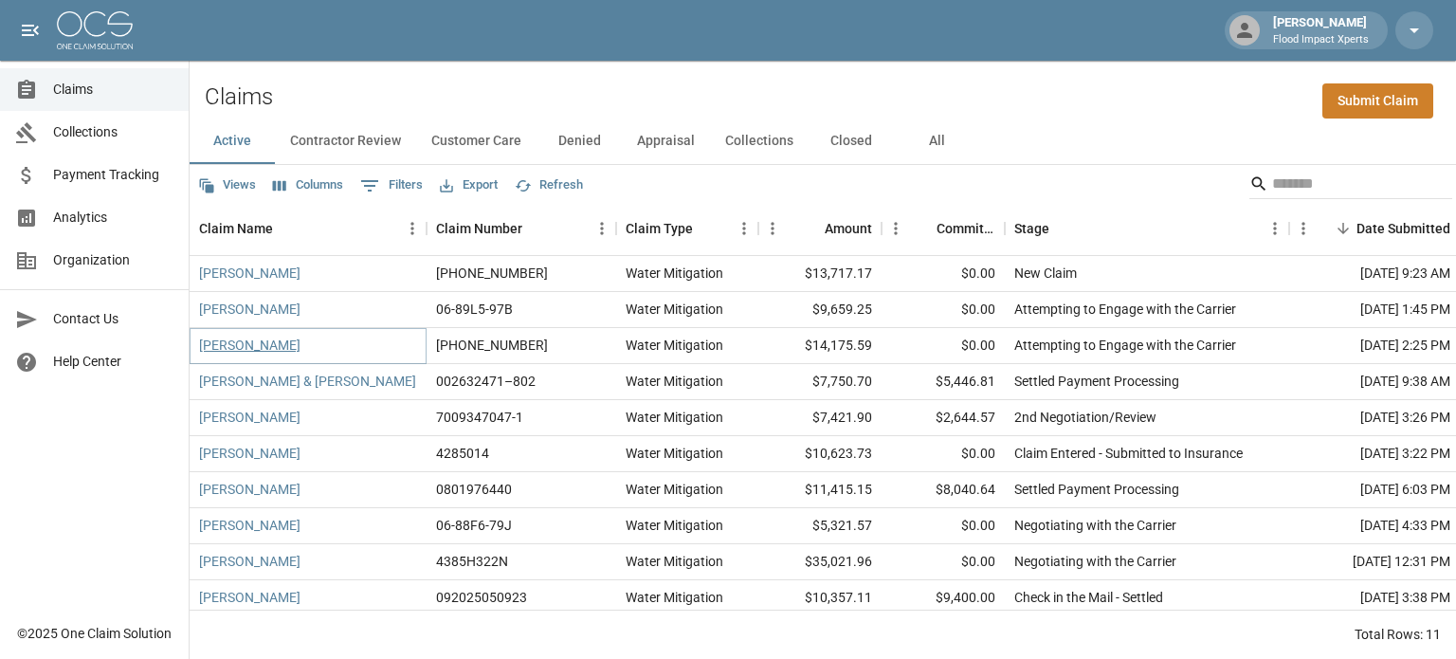
click at [247, 346] on link "[PERSON_NAME]" at bounding box center [249, 344] width 101 height 19
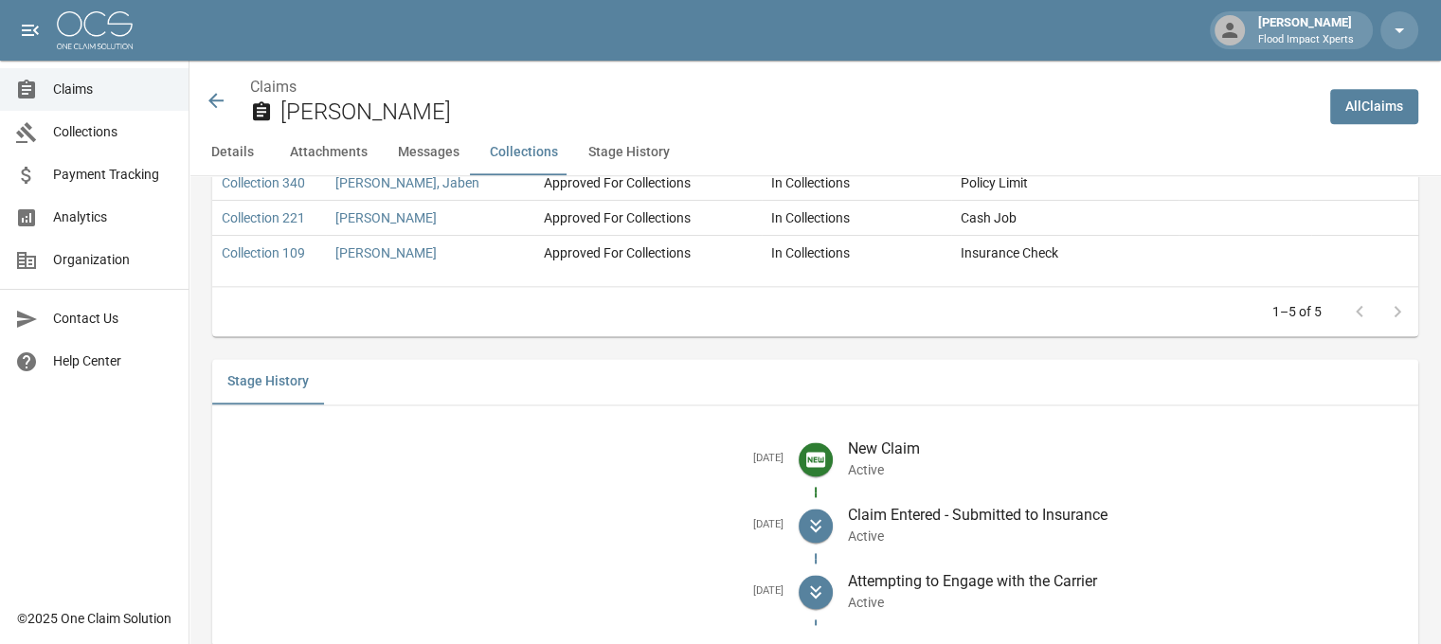
scroll to position [2437, 0]
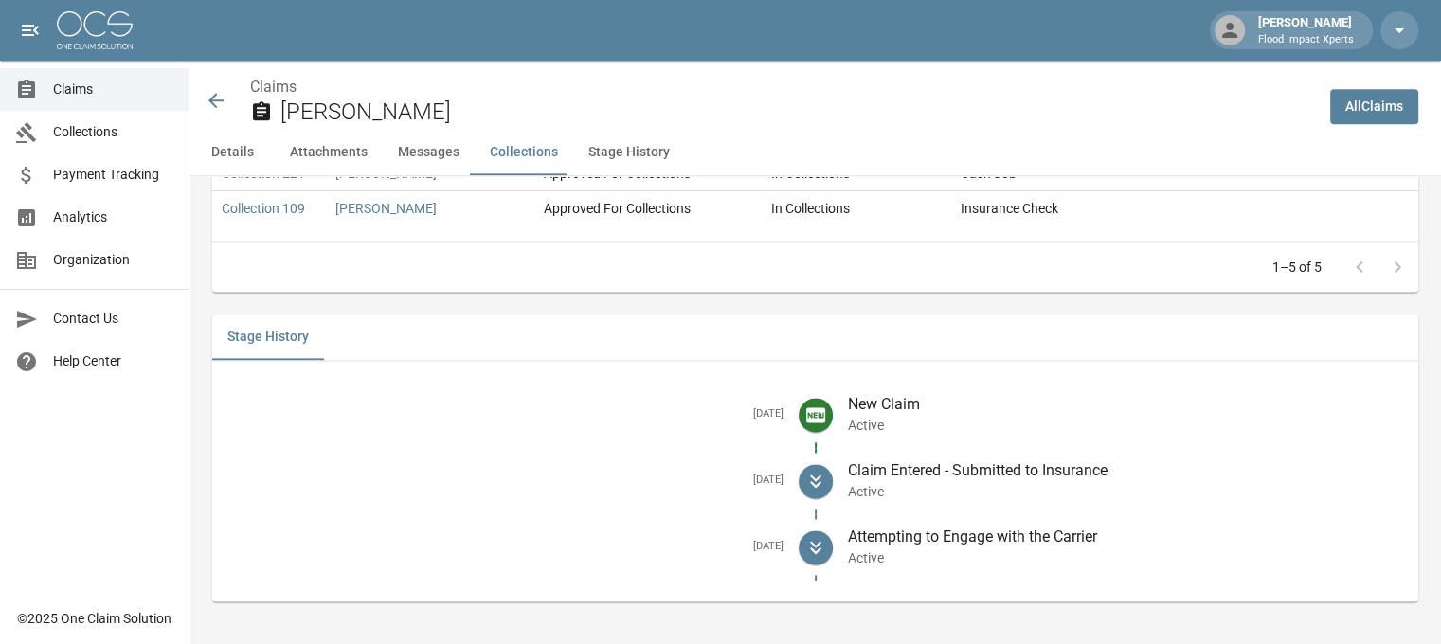
click at [219, 98] on icon at bounding box center [216, 100] width 23 height 23
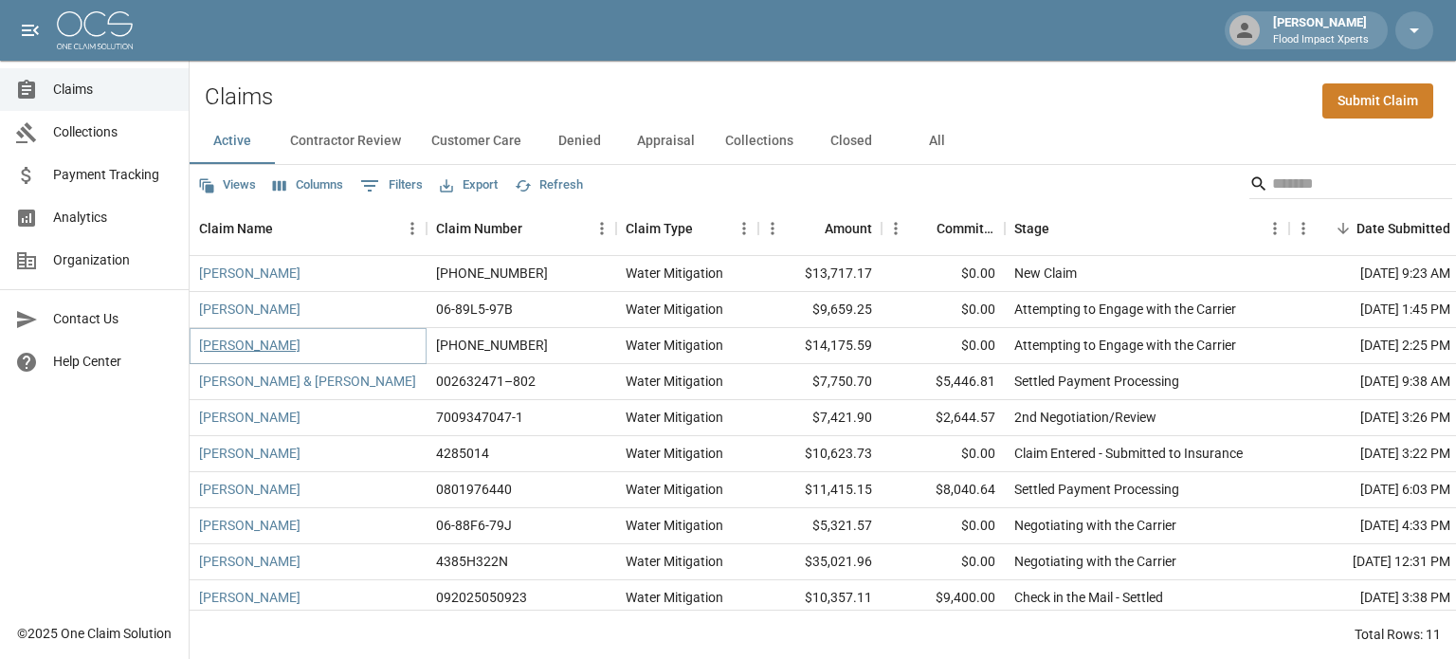
click at [260, 348] on link "[PERSON_NAME]" at bounding box center [249, 344] width 101 height 19
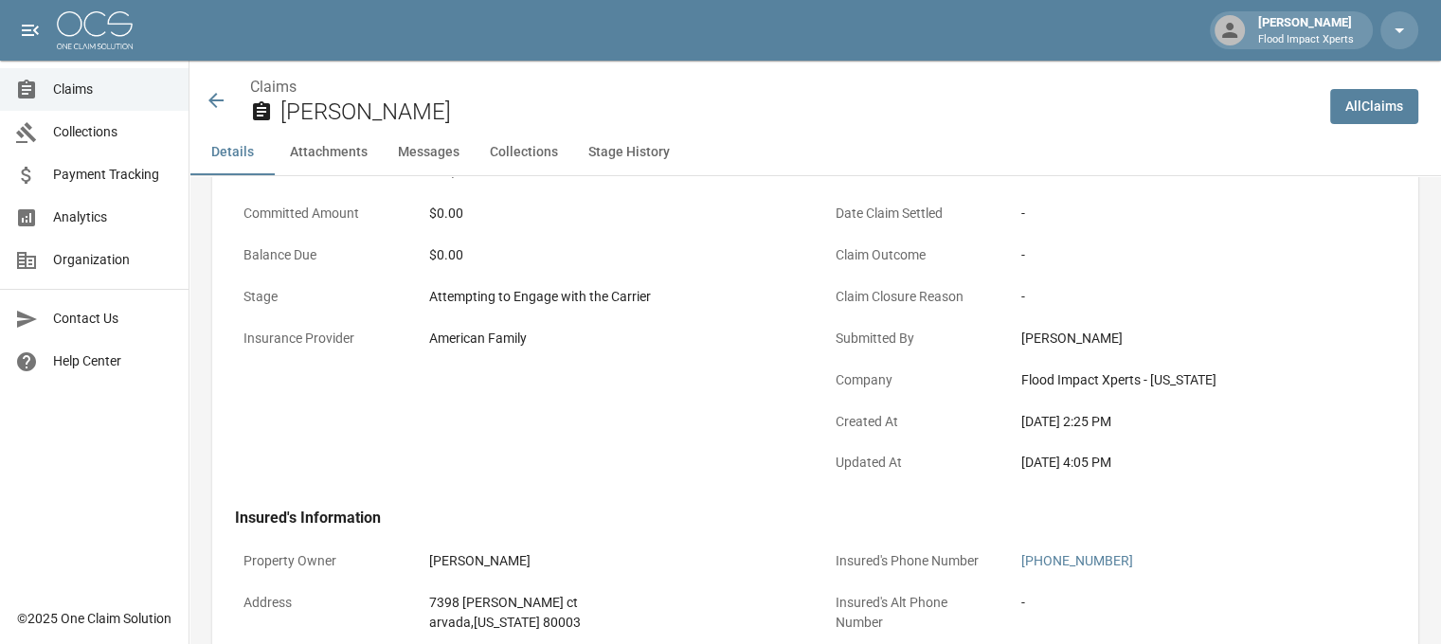
scroll to position [447, 0]
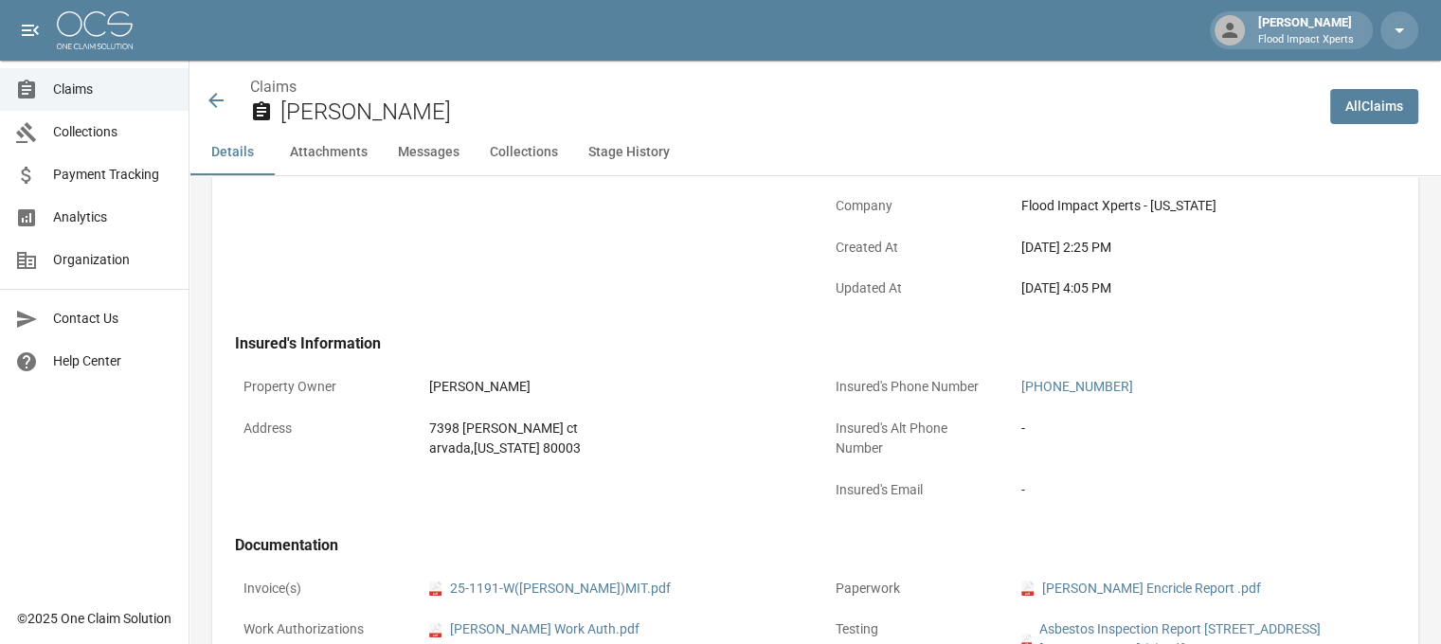
click at [212, 98] on icon at bounding box center [215, 100] width 15 height 15
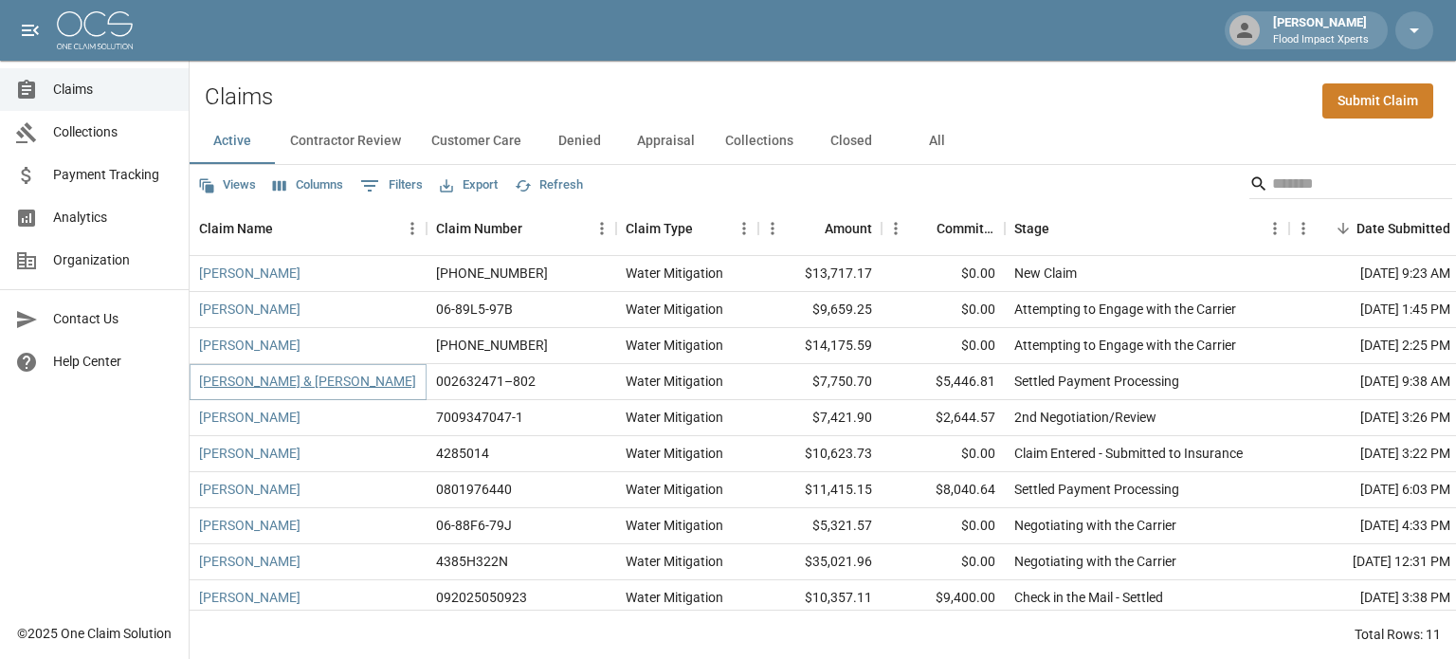
click at [264, 379] on link "[PERSON_NAME] & [PERSON_NAME]" at bounding box center [307, 380] width 217 height 19
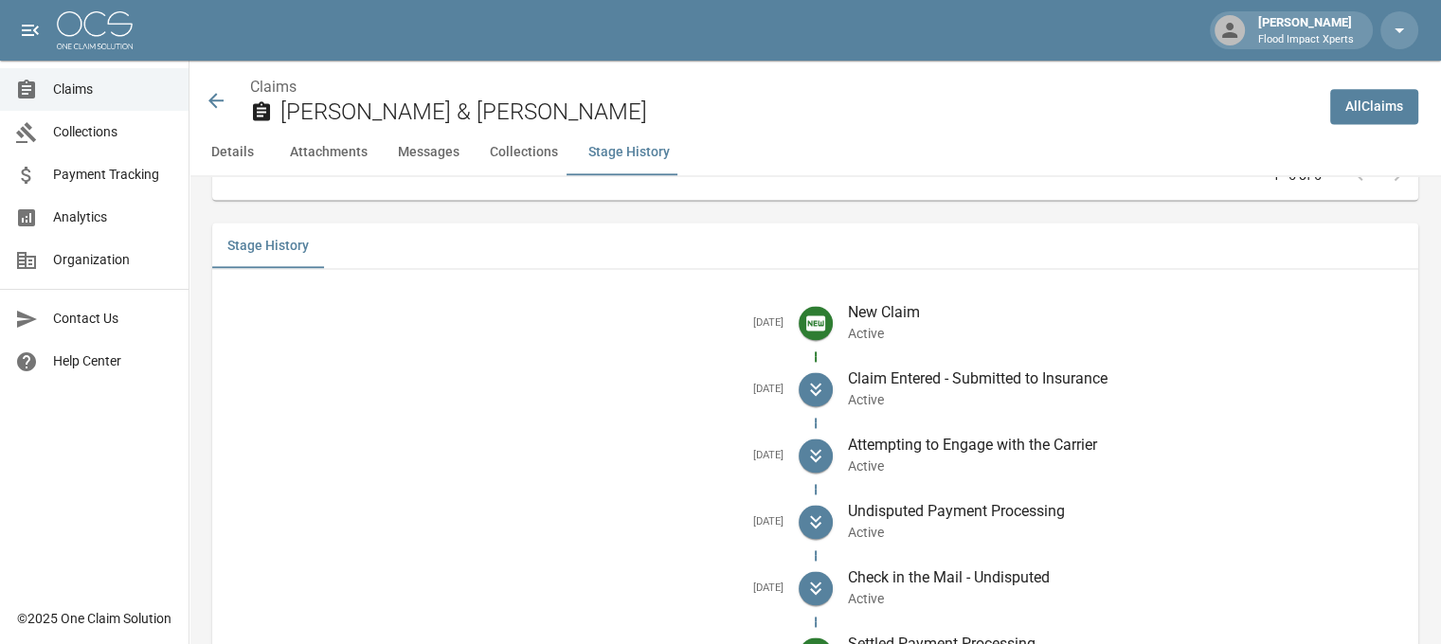
scroll to position [2710, 0]
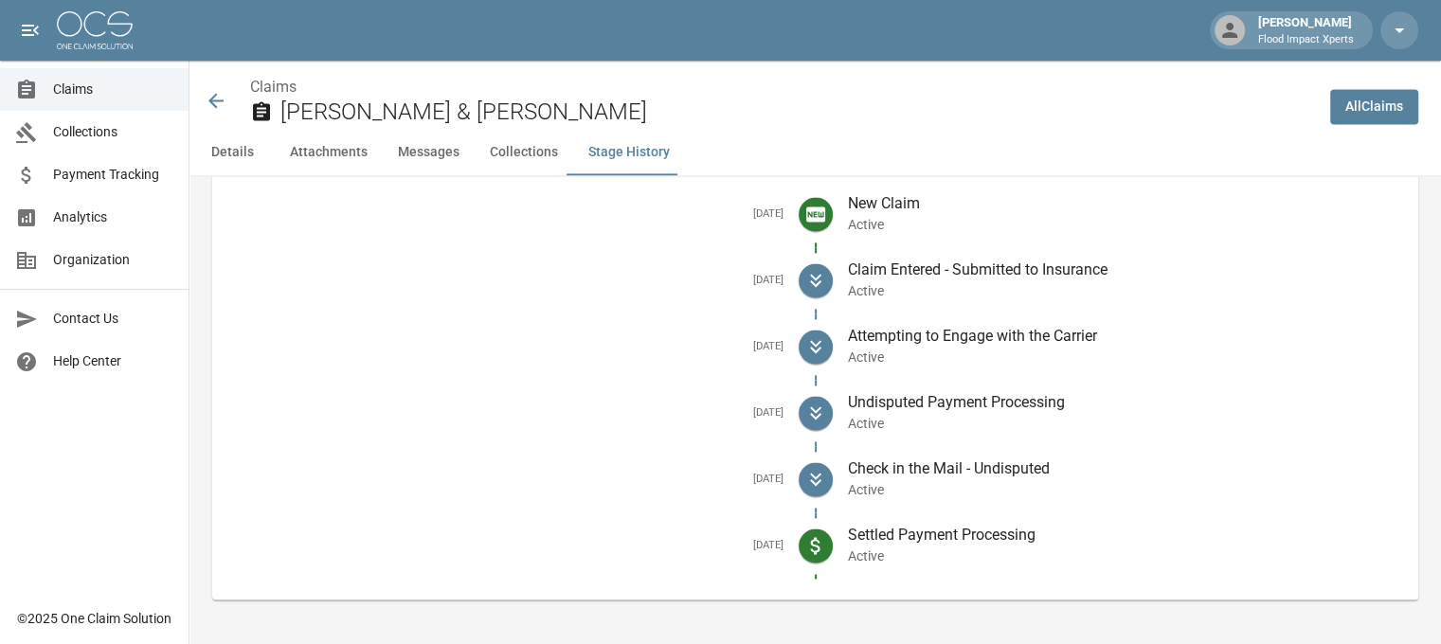
click at [210, 98] on icon at bounding box center [216, 100] width 23 height 23
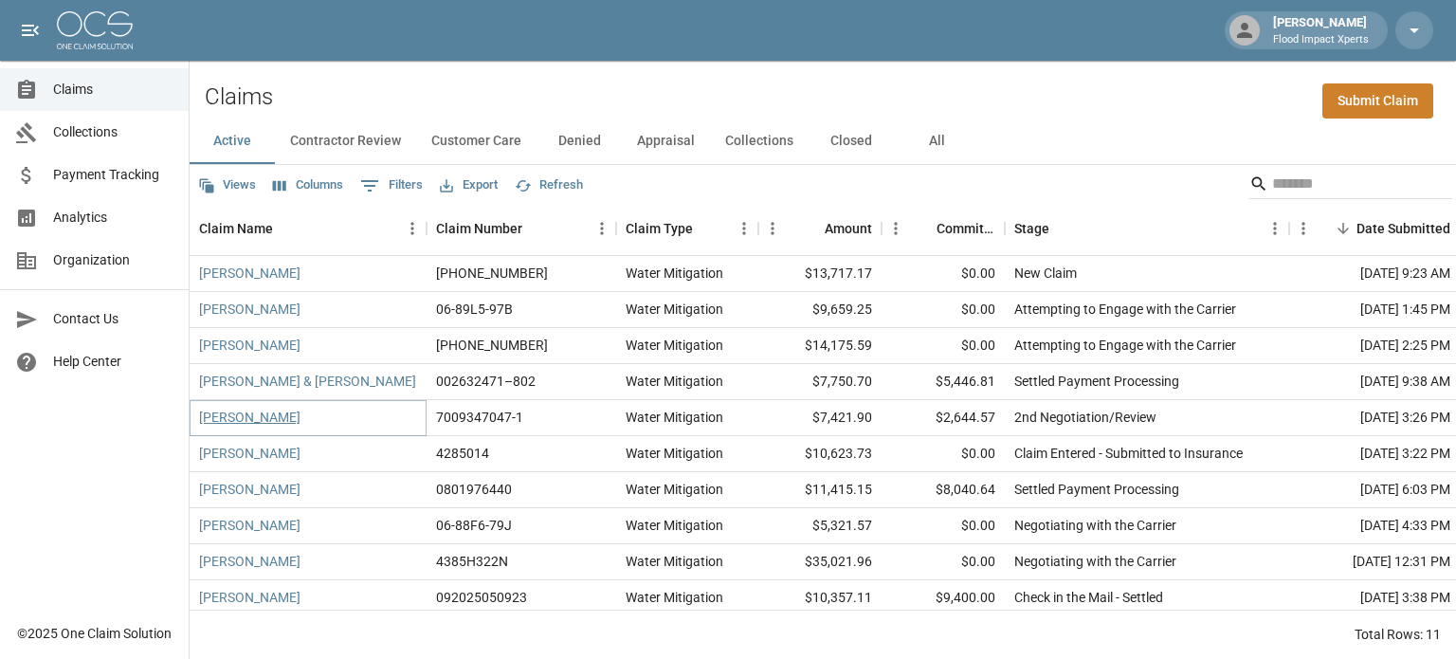
click at [221, 420] on link "[PERSON_NAME]" at bounding box center [249, 416] width 101 height 19
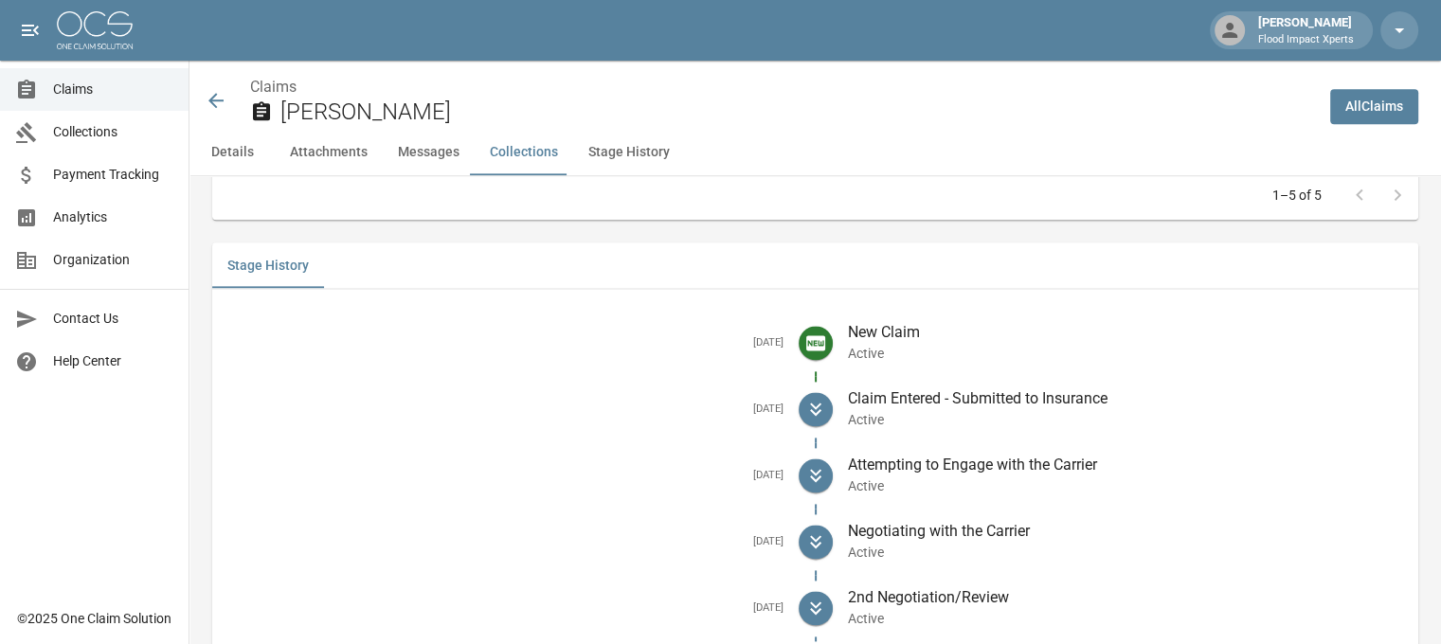
scroll to position [2521, 0]
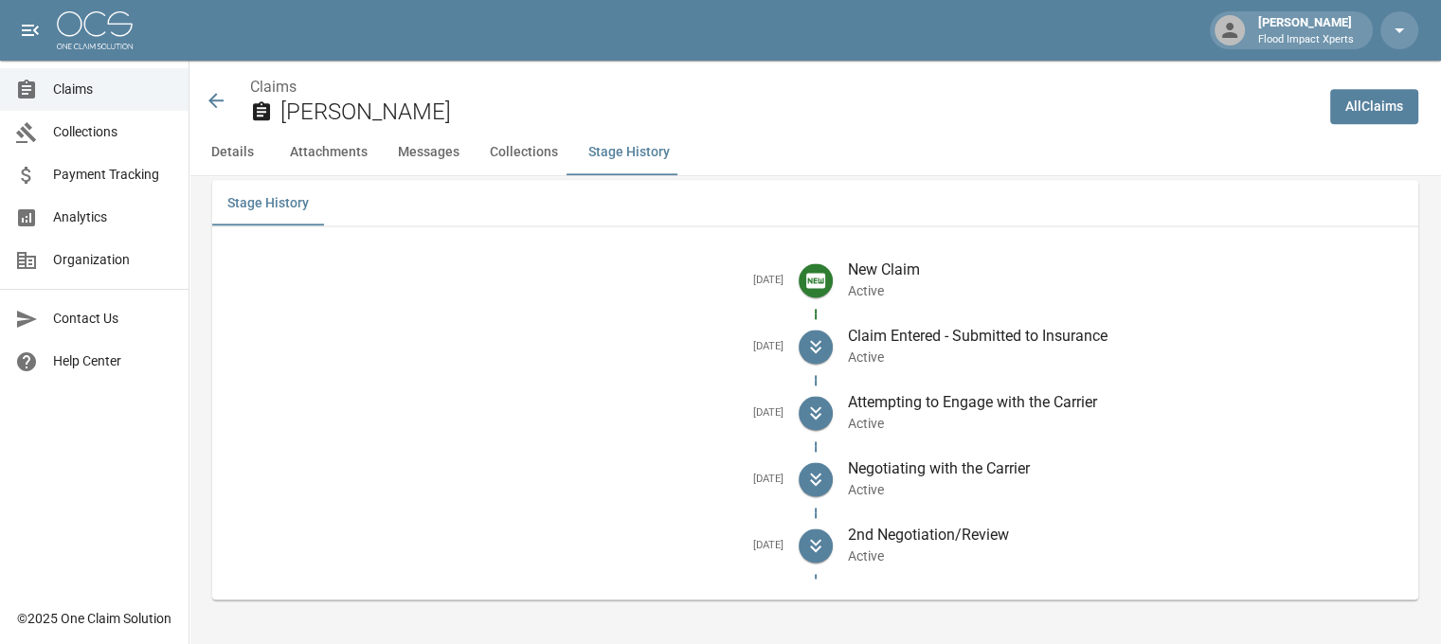
click at [210, 95] on icon at bounding box center [216, 100] width 23 height 23
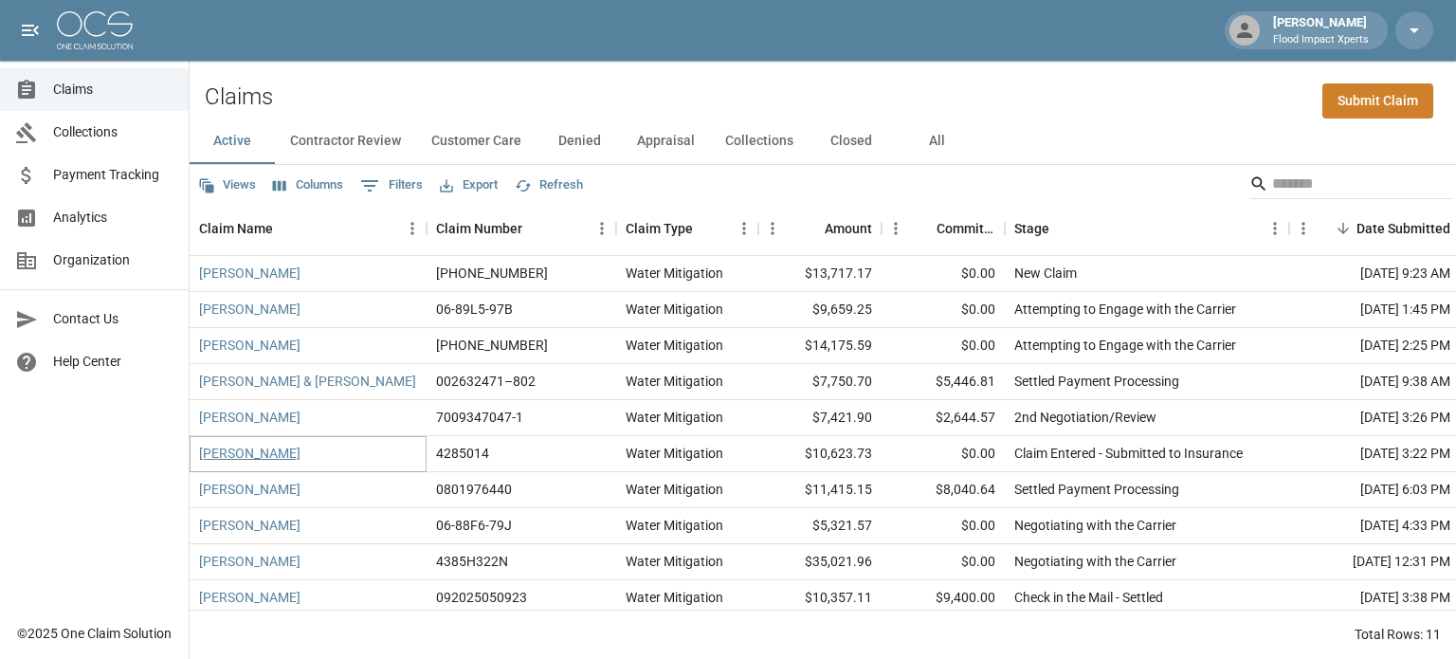
click at [238, 450] on link "[PERSON_NAME]" at bounding box center [249, 453] width 101 height 19
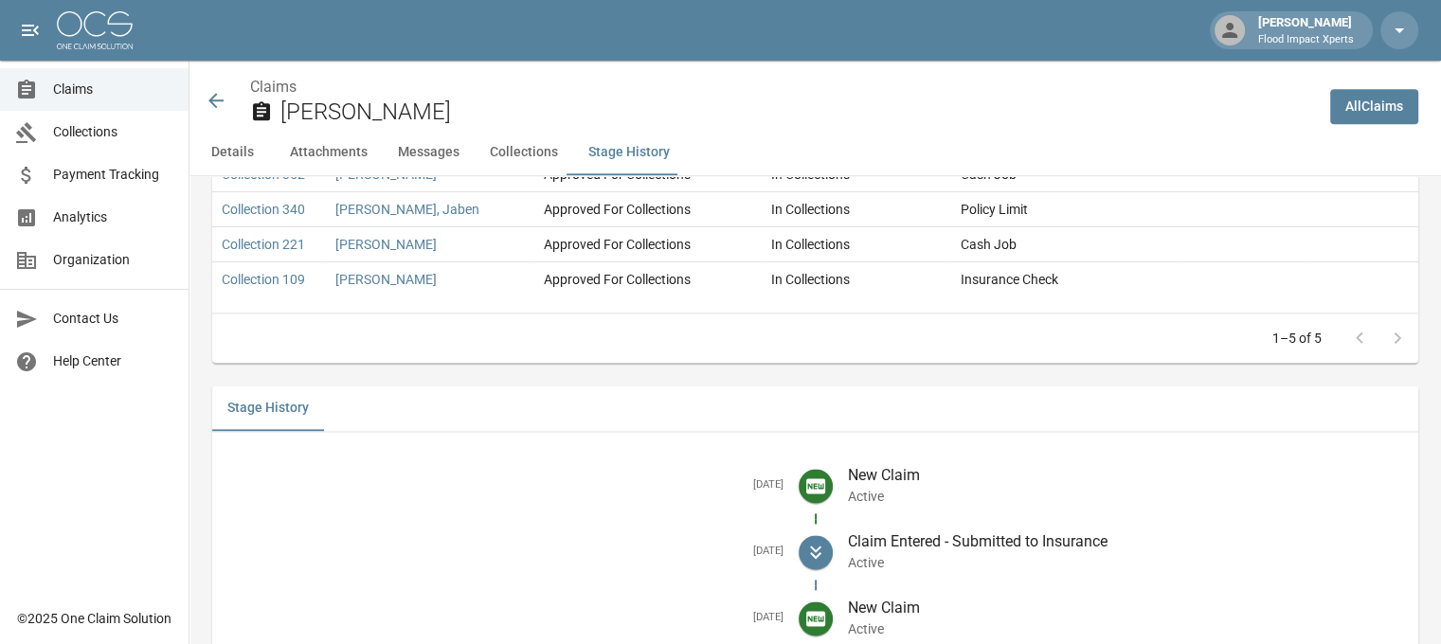
scroll to position [2469, 0]
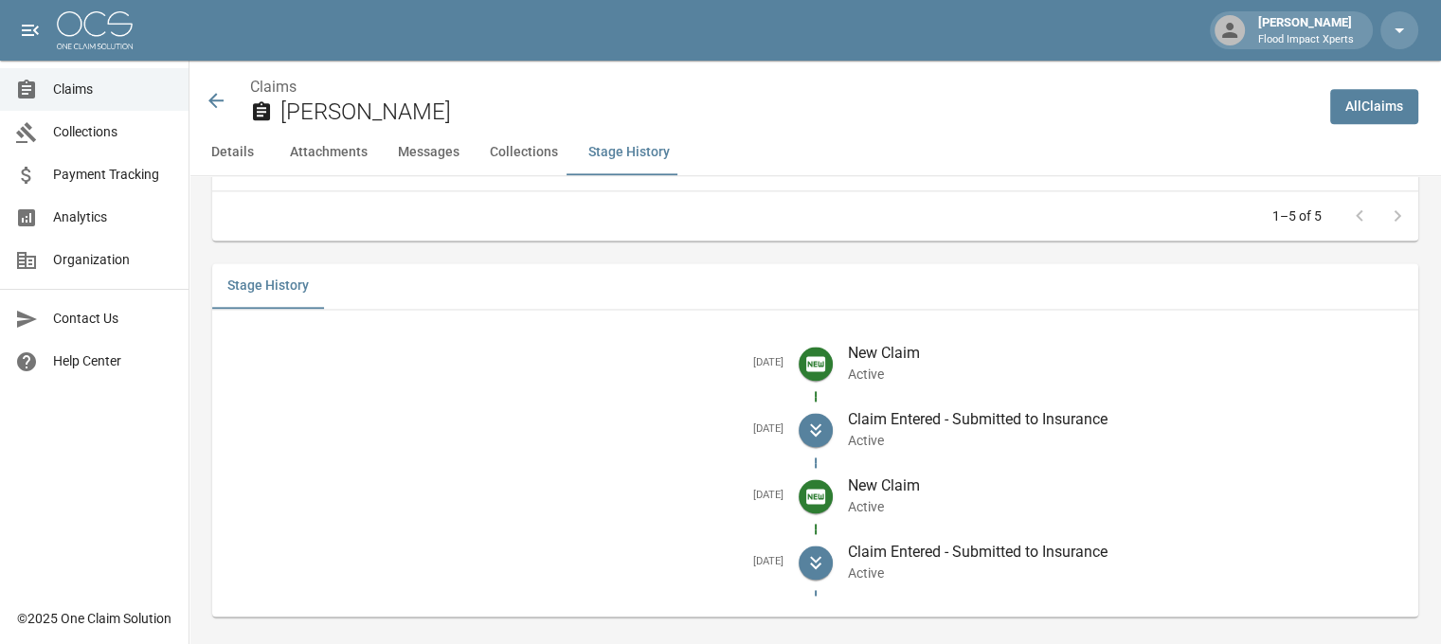
click at [217, 96] on icon at bounding box center [216, 100] width 23 height 23
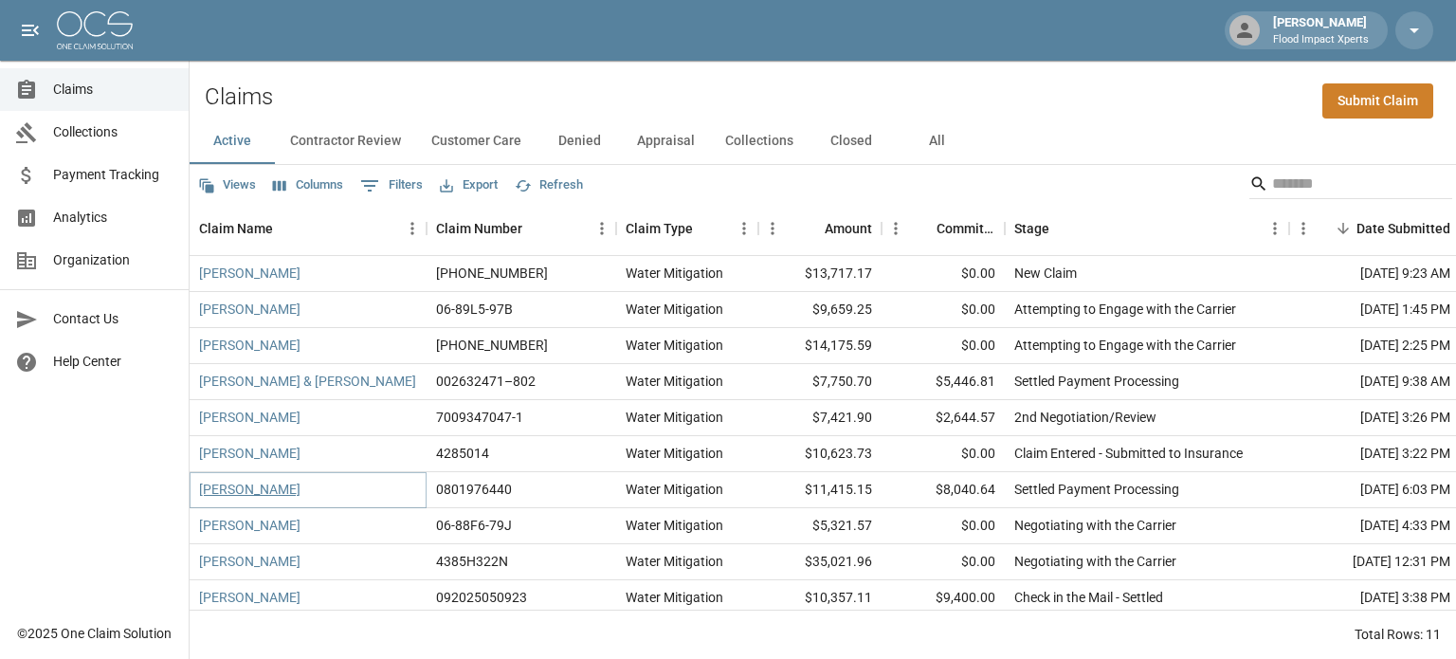
click at [240, 496] on link "[PERSON_NAME]" at bounding box center [249, 489] width 101 height 19
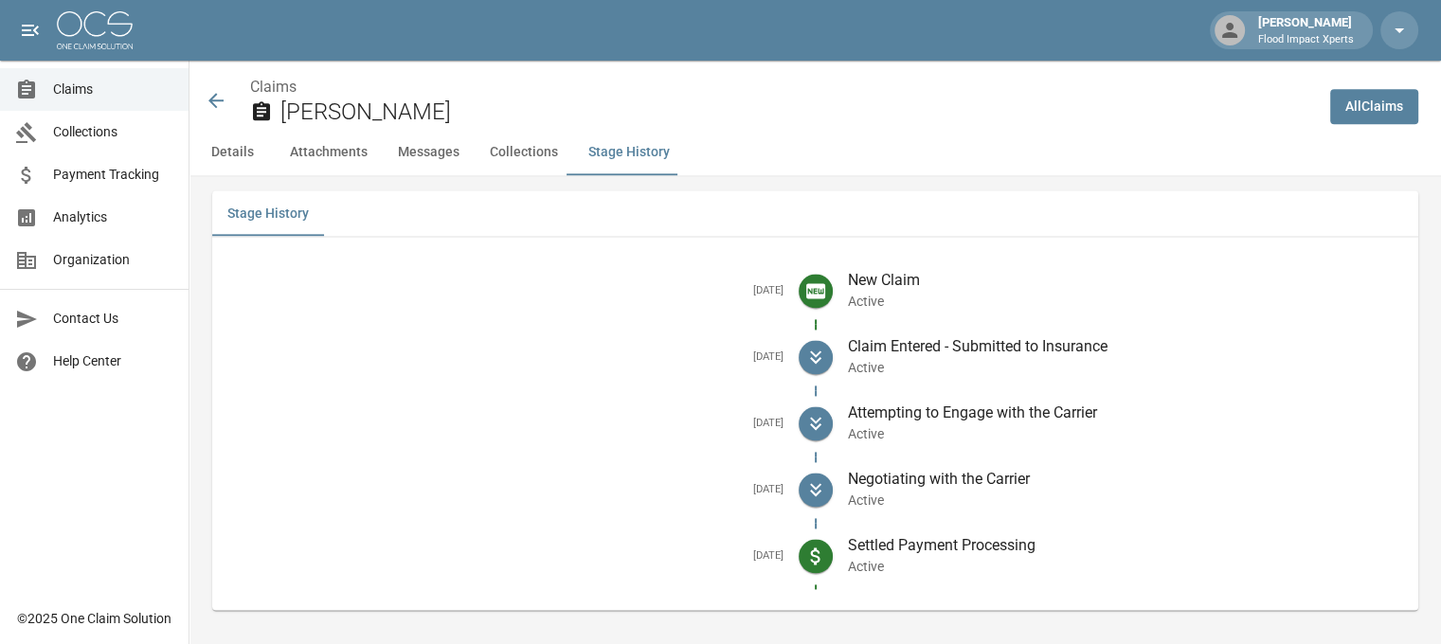
scroll to position [2571, 0]
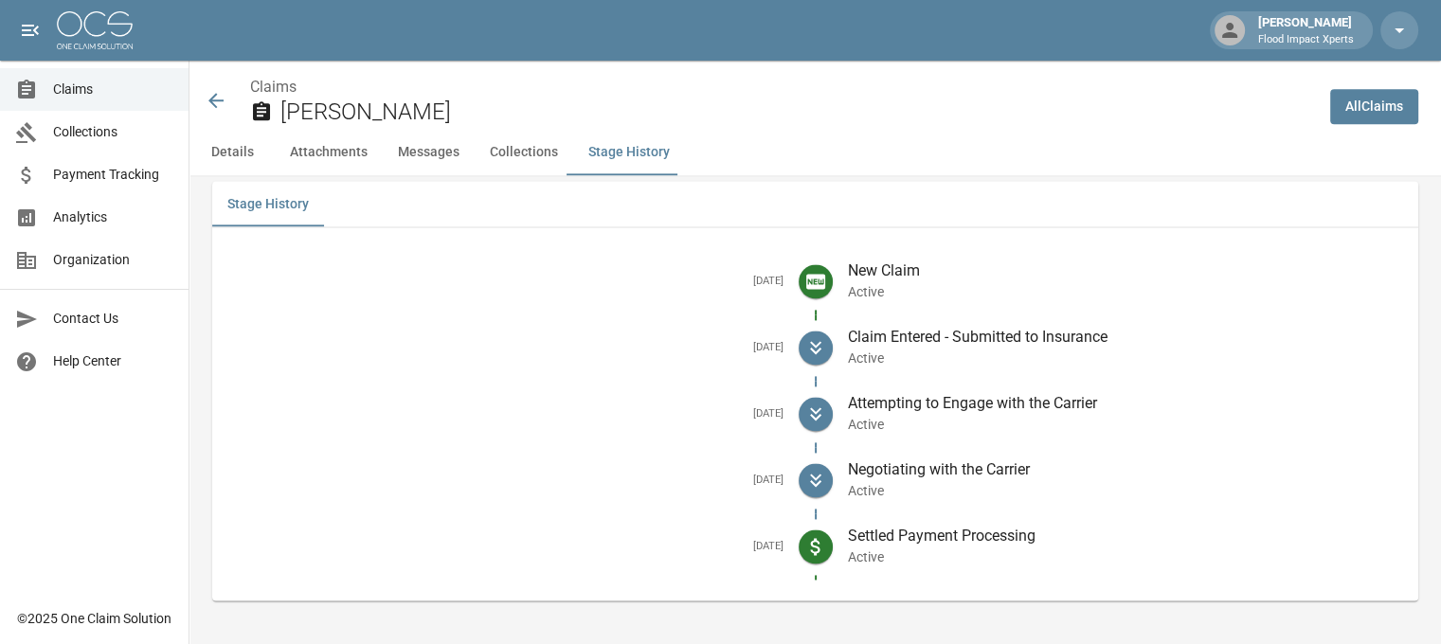
click at [208, 104] on icon at bounding box center [216, 100] width 23 height 23
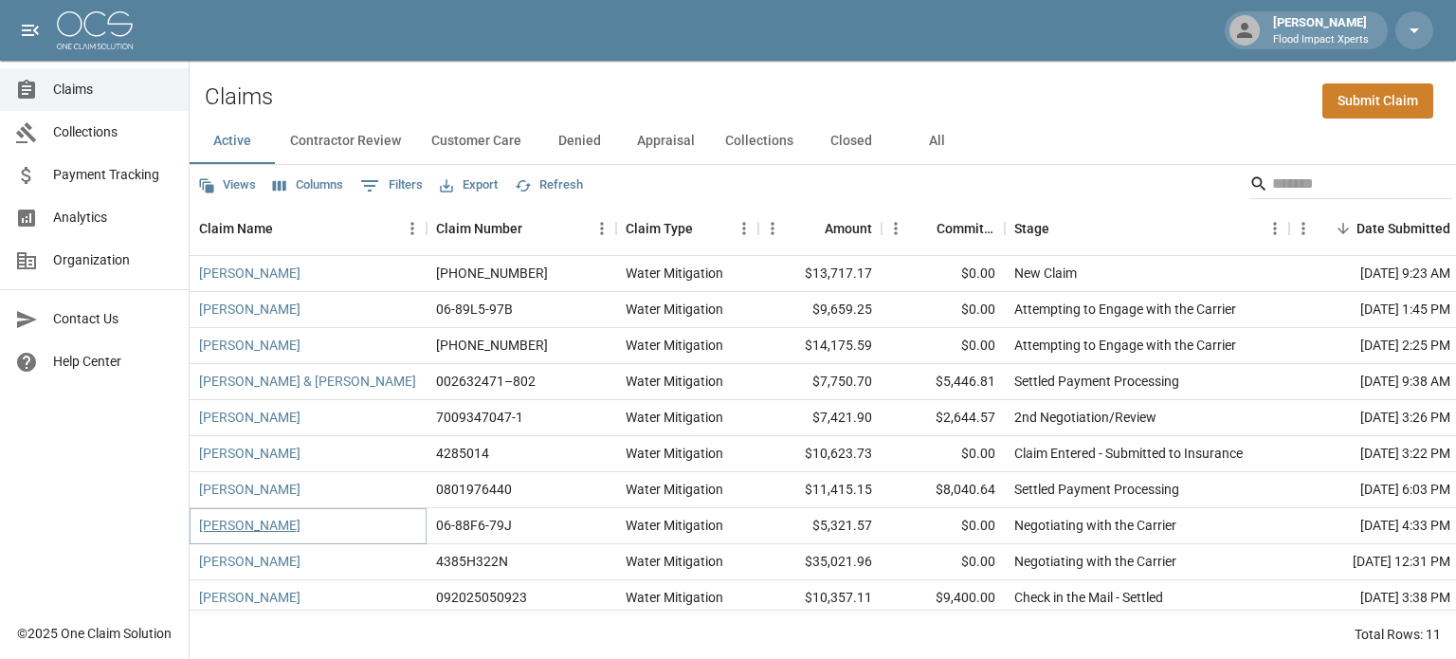
click at [238, 531] on link "[PERSON_NAME]" at bounding box center [249, 525] width 101 height 19
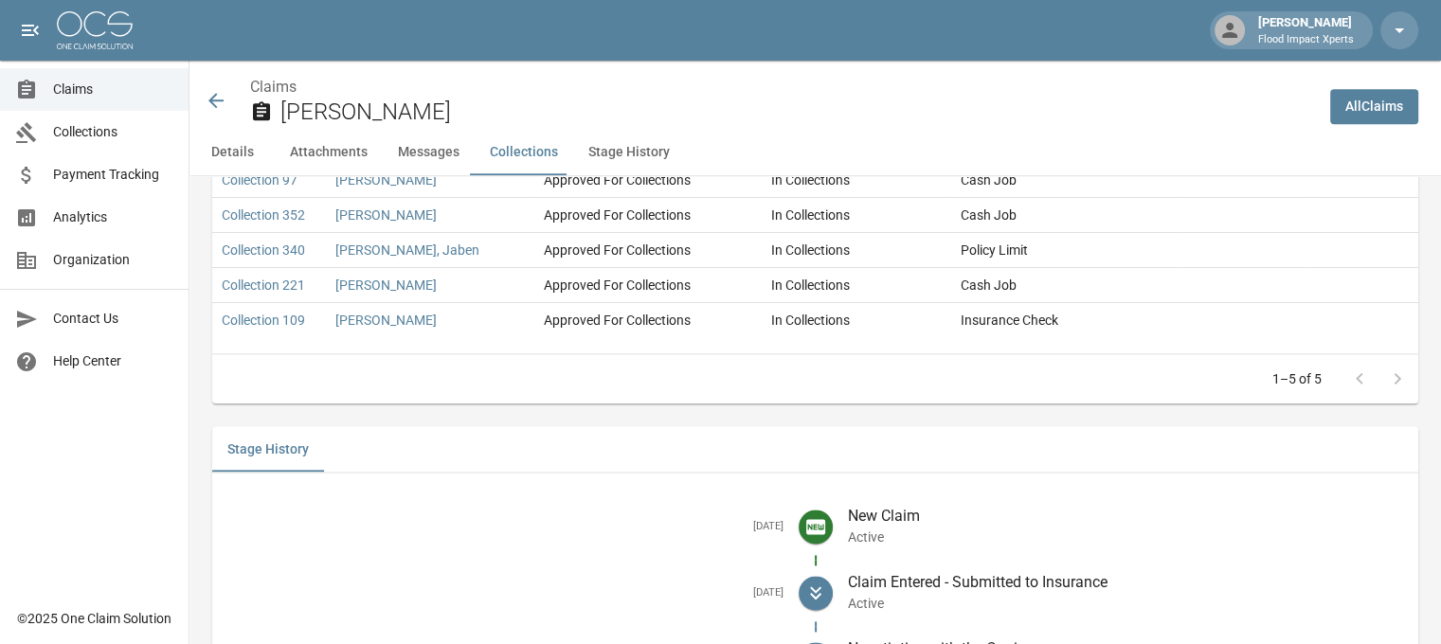
scroll to position [2388, 0]
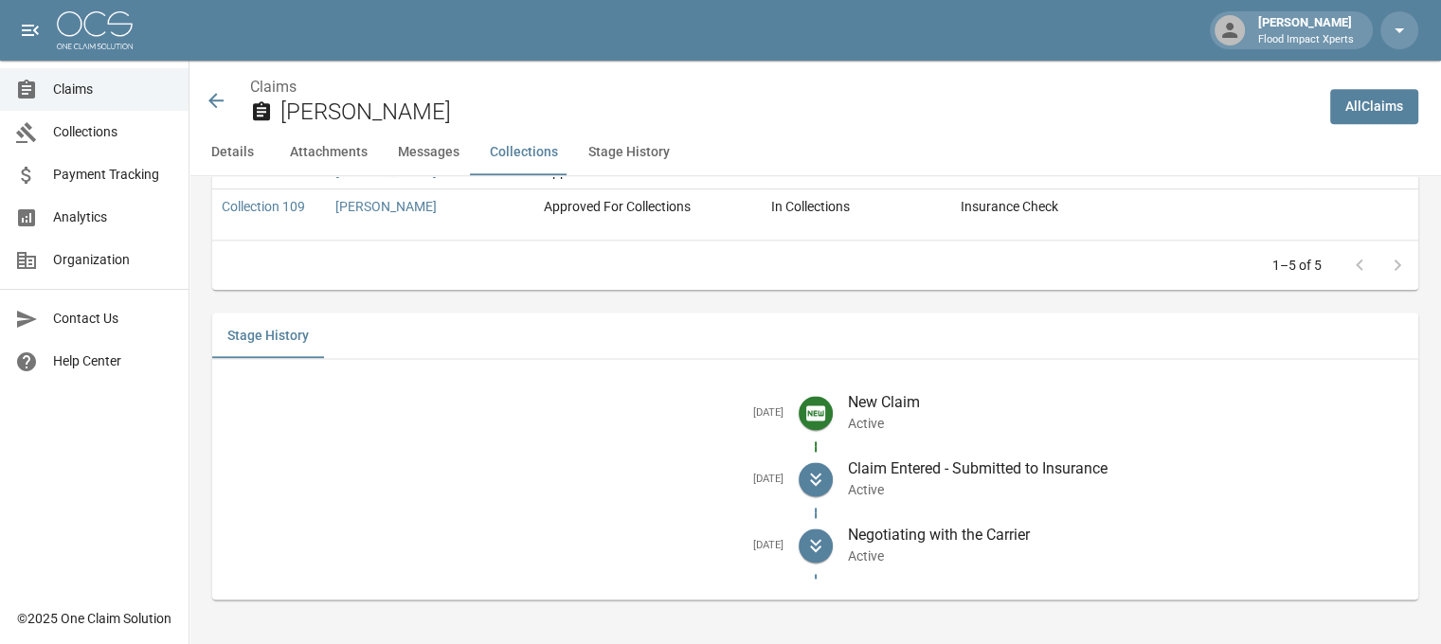
click at [212, 94] on icon at bounding box center [216, 100] width 23 height 23
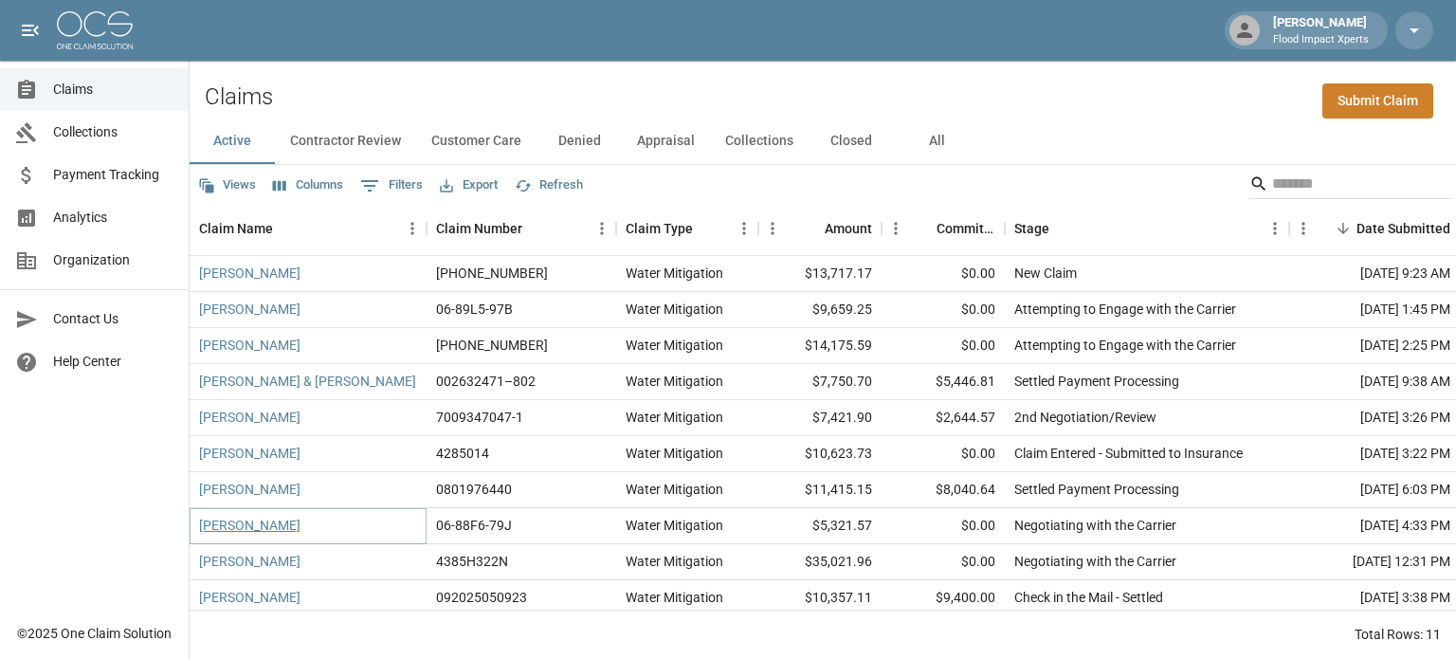
click at [236, 521] on link "[PERSON_NAME]" at bounding box center [249, 525] width 101 height 19
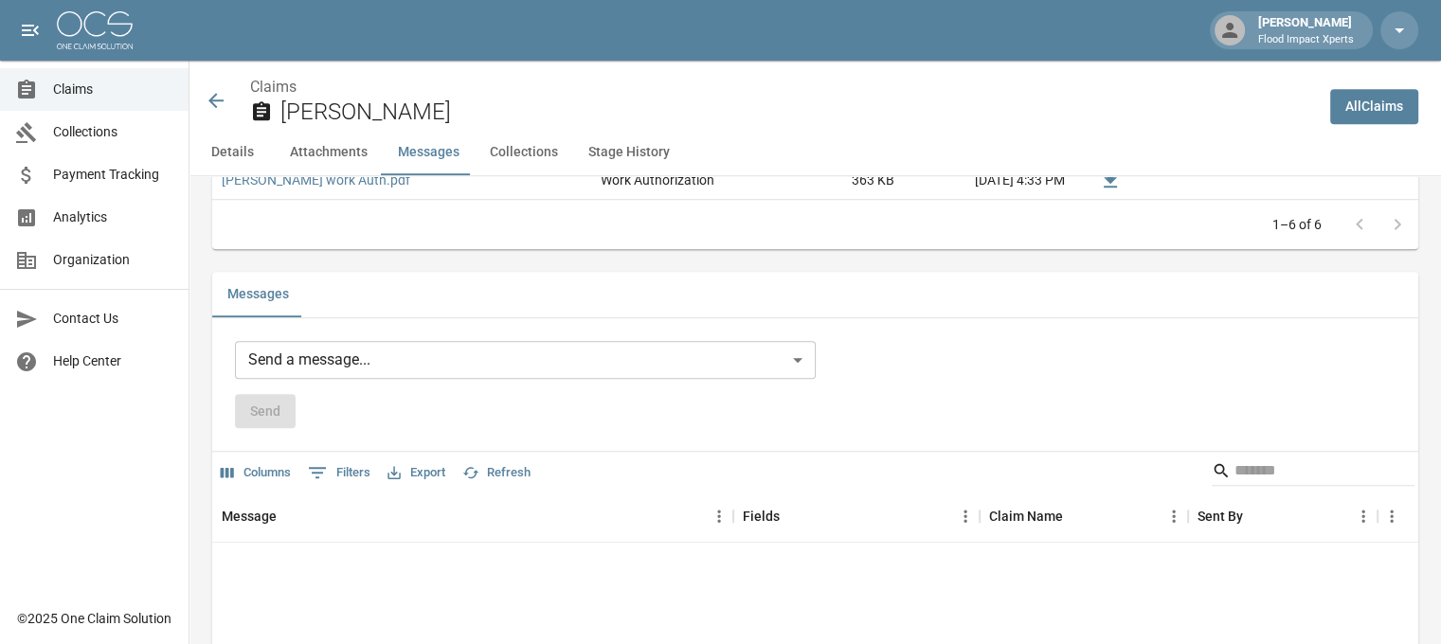
scroll to position [1251, 0]
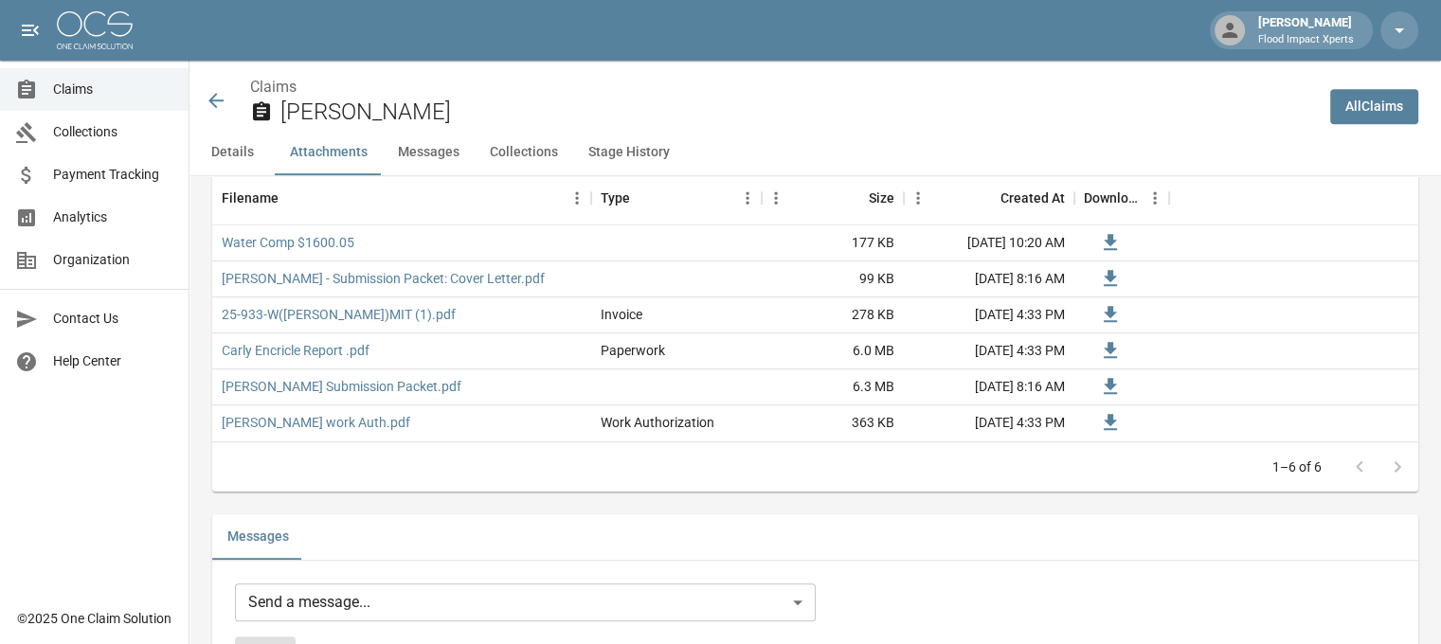
click at [217, 90] on icon at bounding box center [216, 100] width 23 height 23
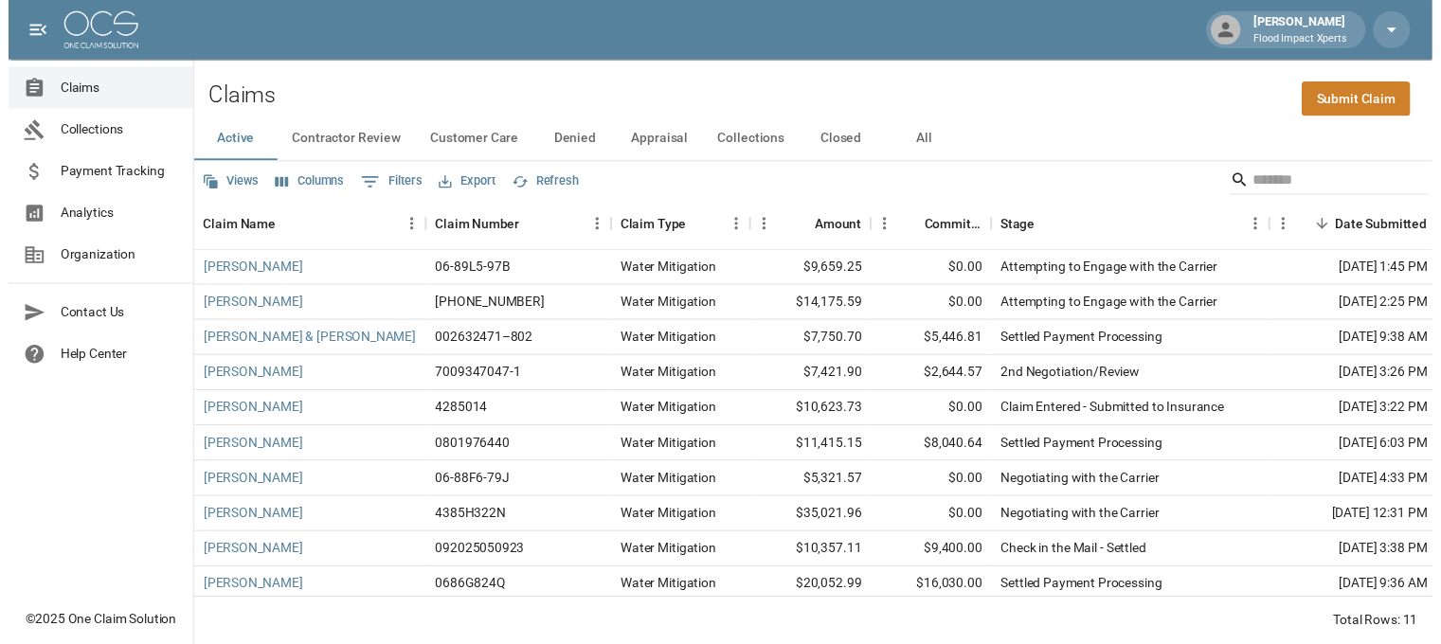
scroll to position [57, 0]
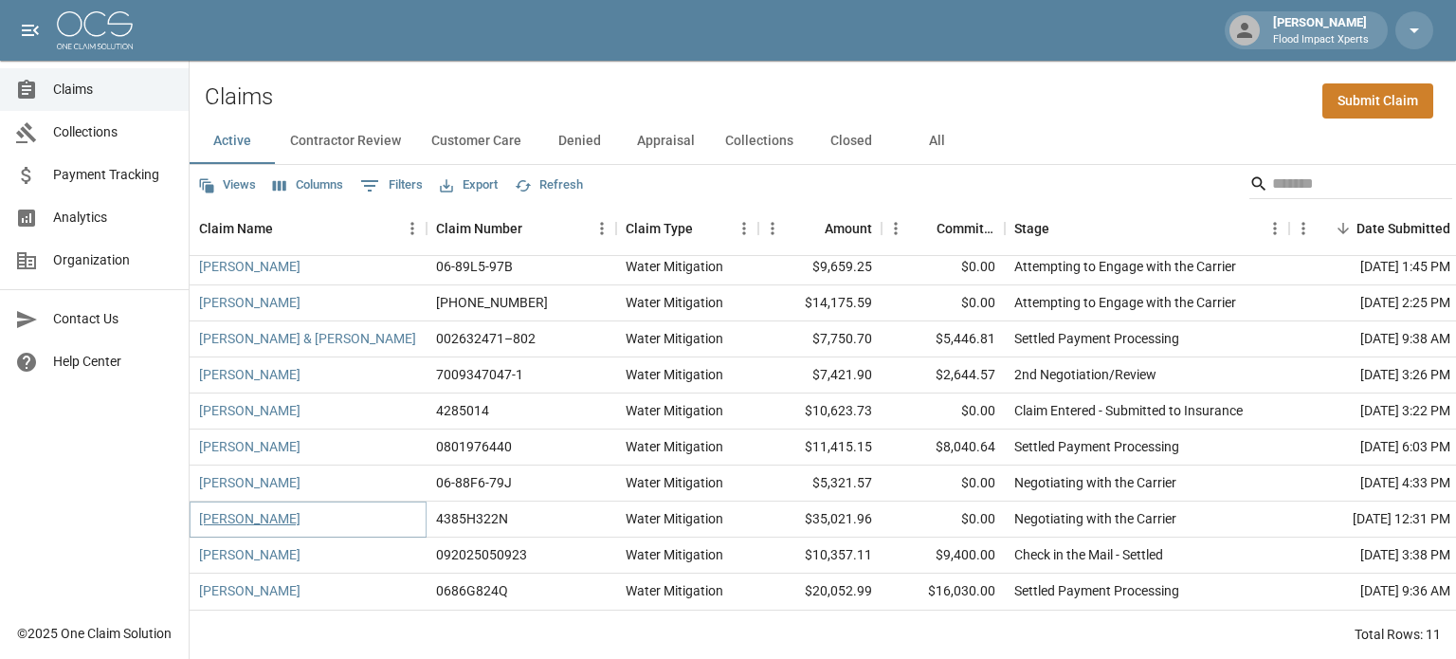
click at [266, 509] on link "[PERSON_NAME]" at bounding box center [249, 518] width 101 height 19
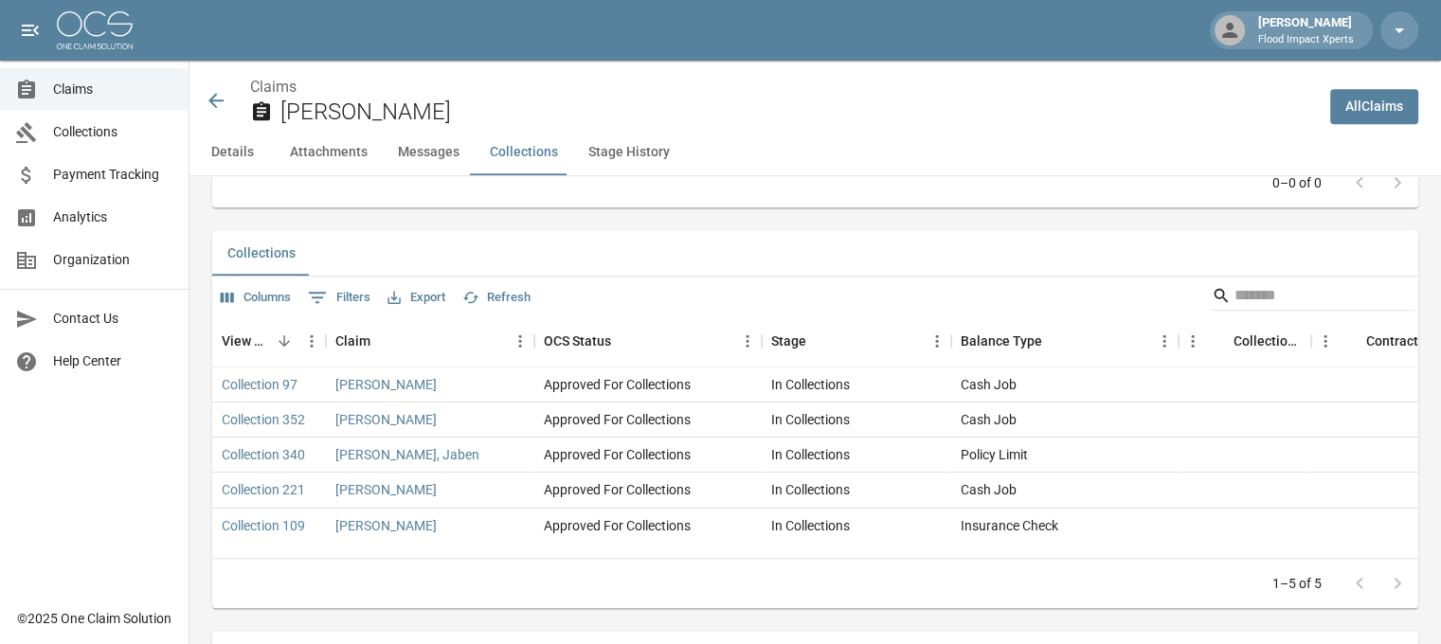
scroll to position [2453, 0]
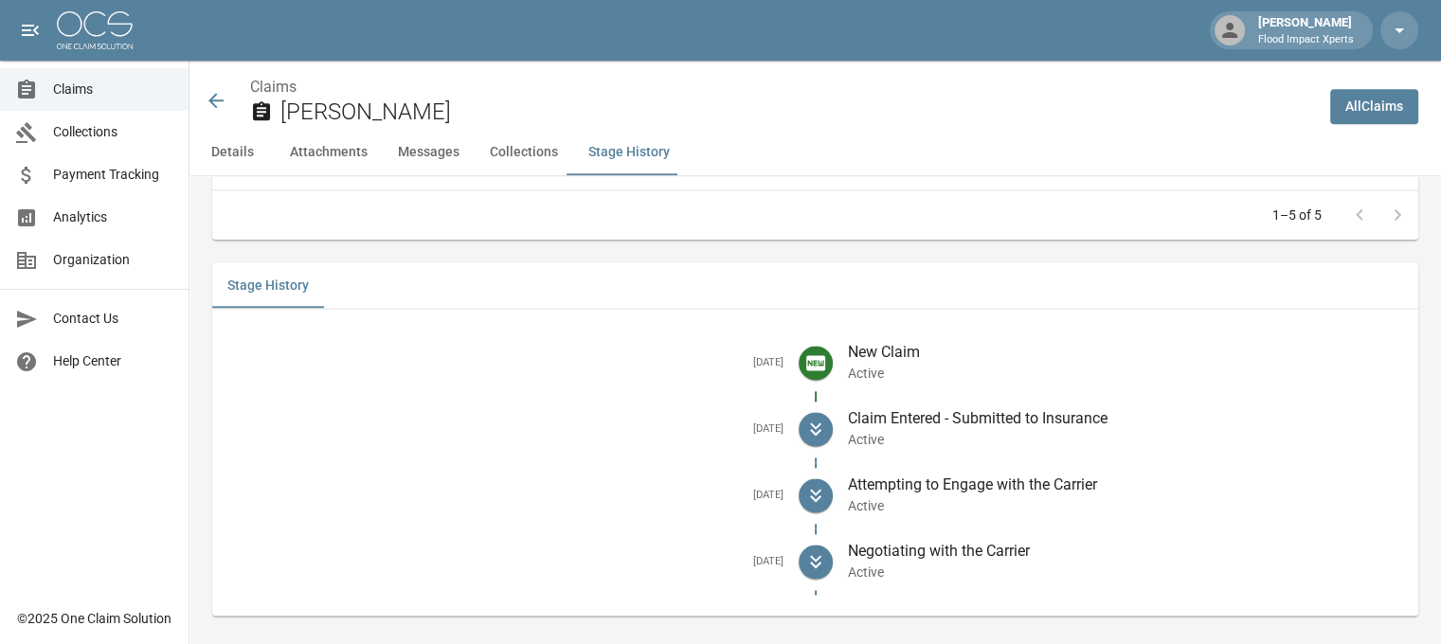
click at [215, 99] on icon at bounding box center [216, 100] width 23 height 23
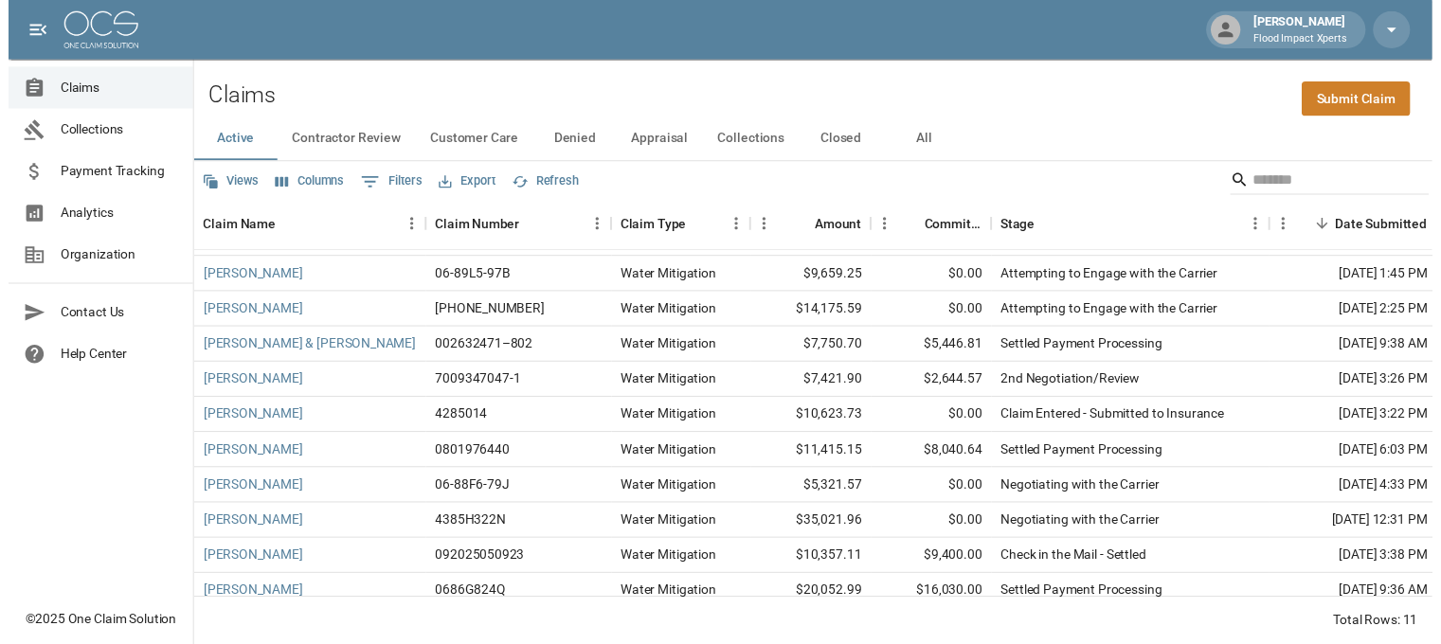
scroll to position [57, 0]
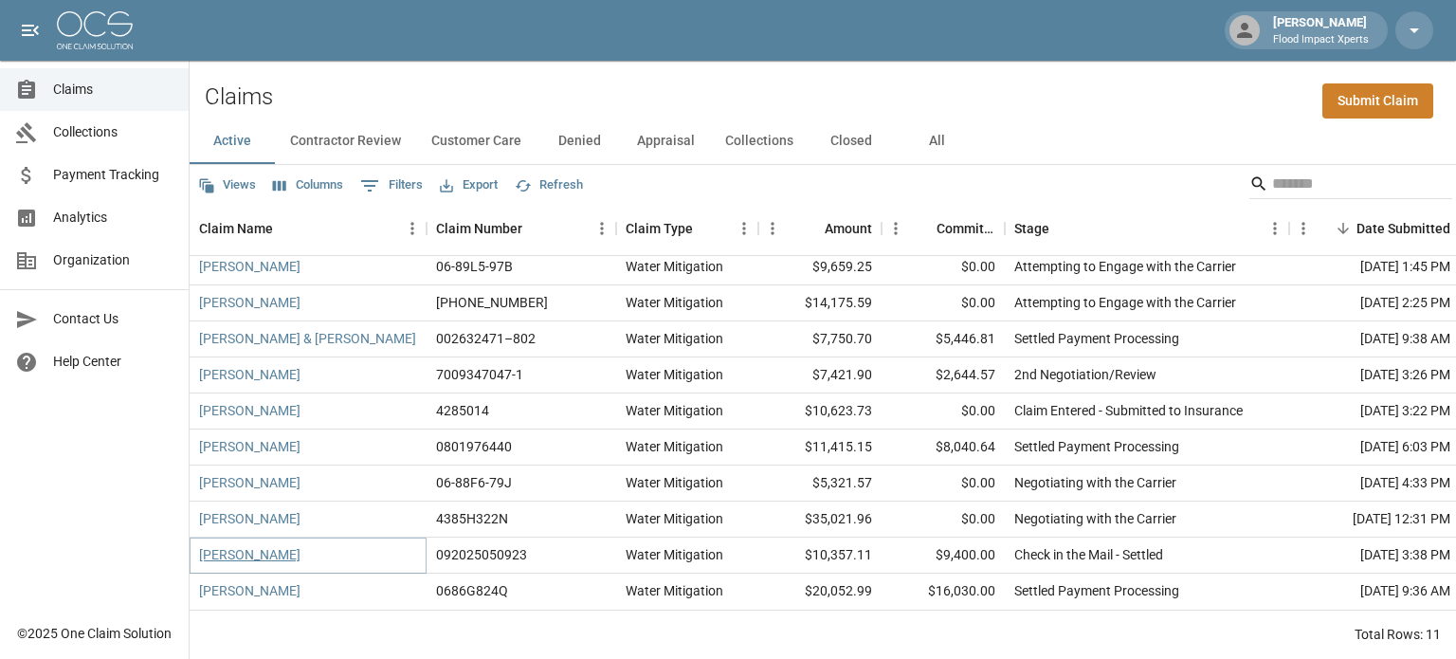
click at [258, 545] on link "[PERSON_NAME]" at bounding box center [249, 554] width 101 height 19
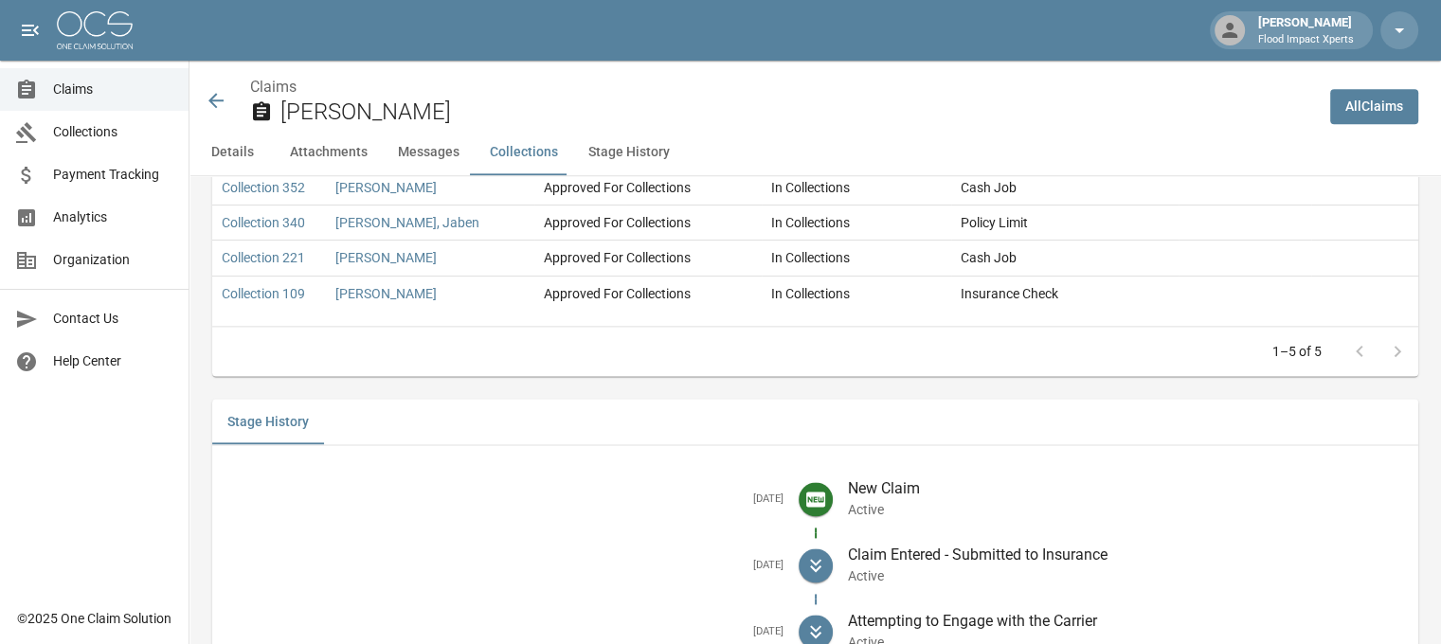
scroll to position [2673, 0]
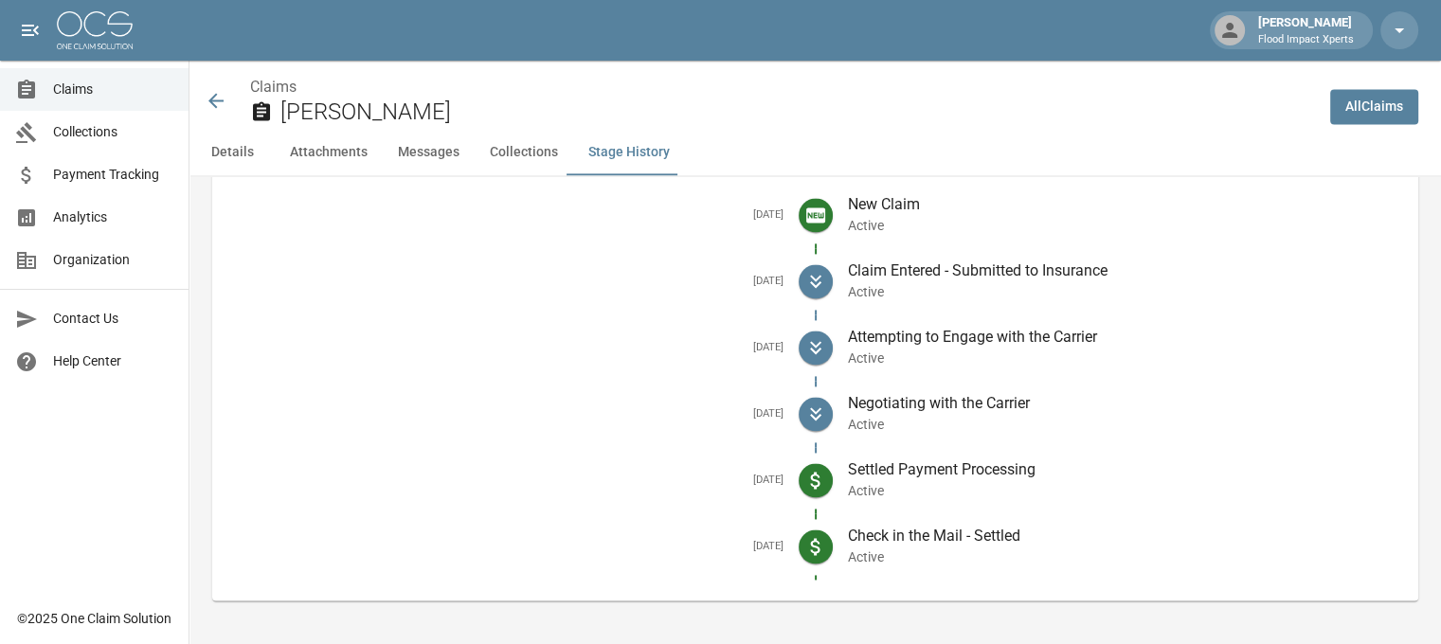
click at [220, 98] on icon at bounding box center [216, 100] width 23 height 23
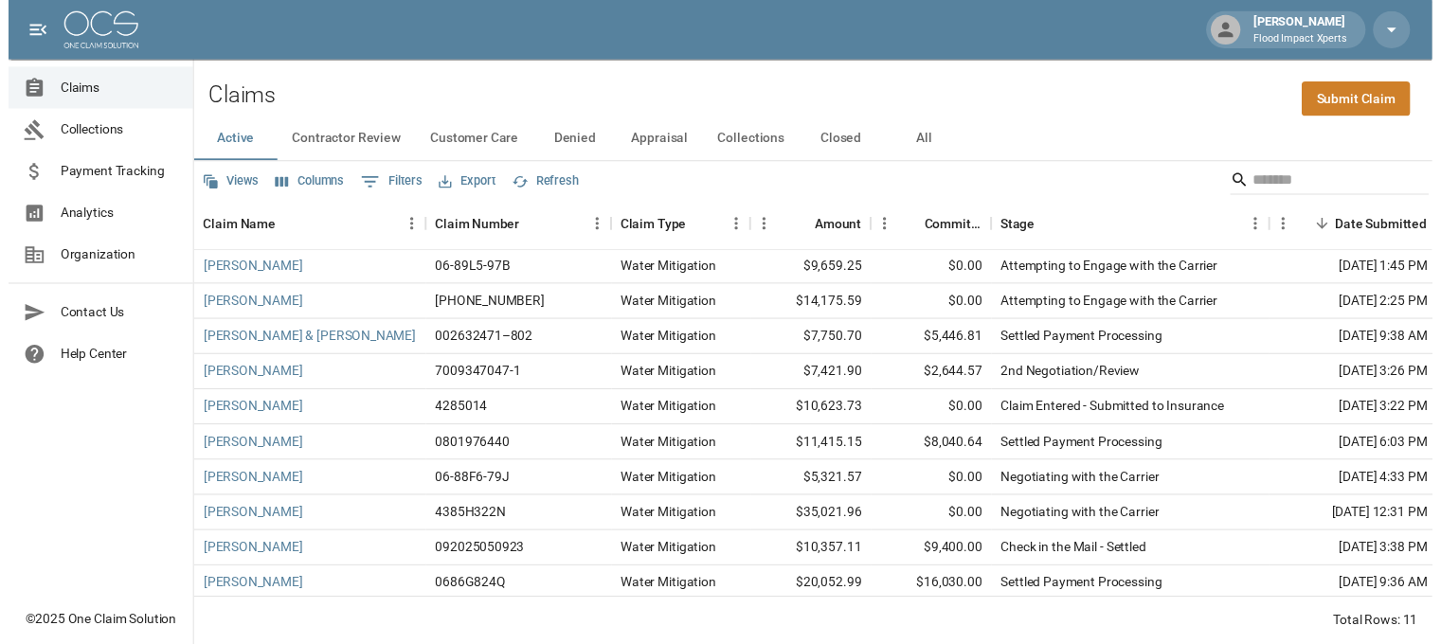
scroll to position [57, 0]
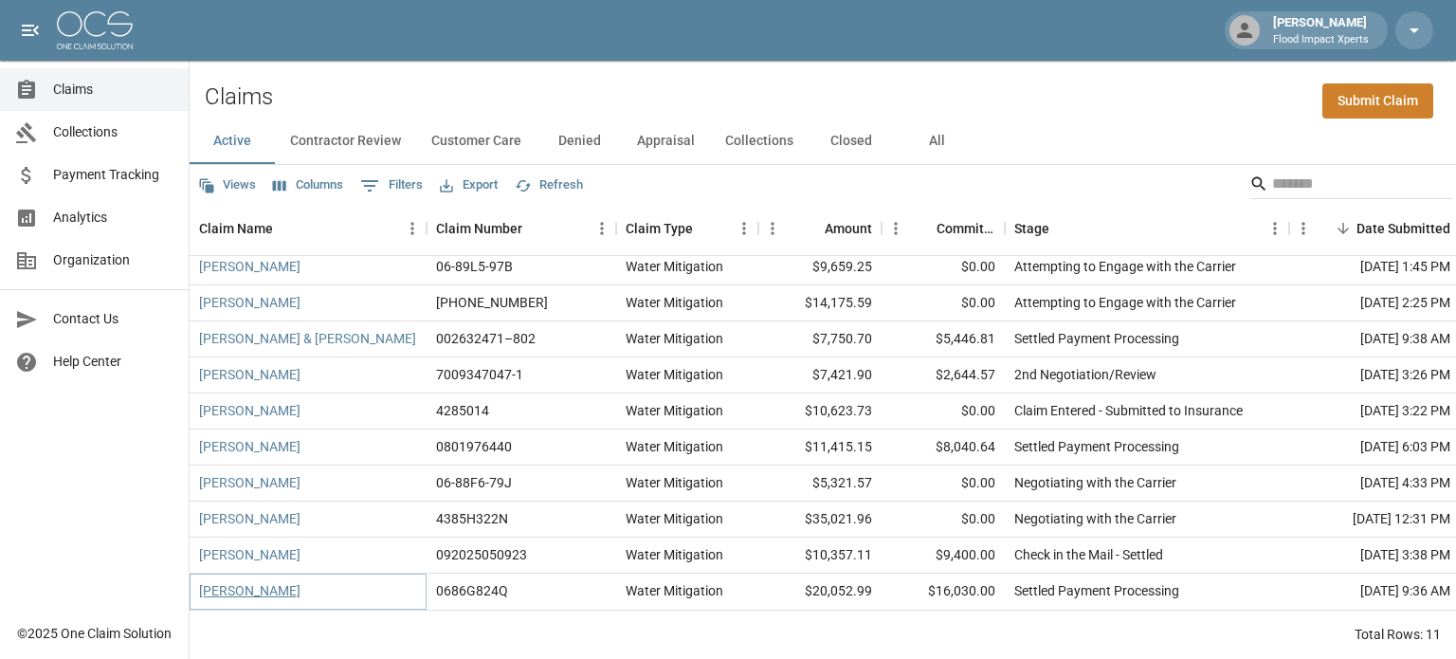
click at [280, 581] on link "[PERSON_NAME]" at bounding box center [249, 590] width 101 height 19
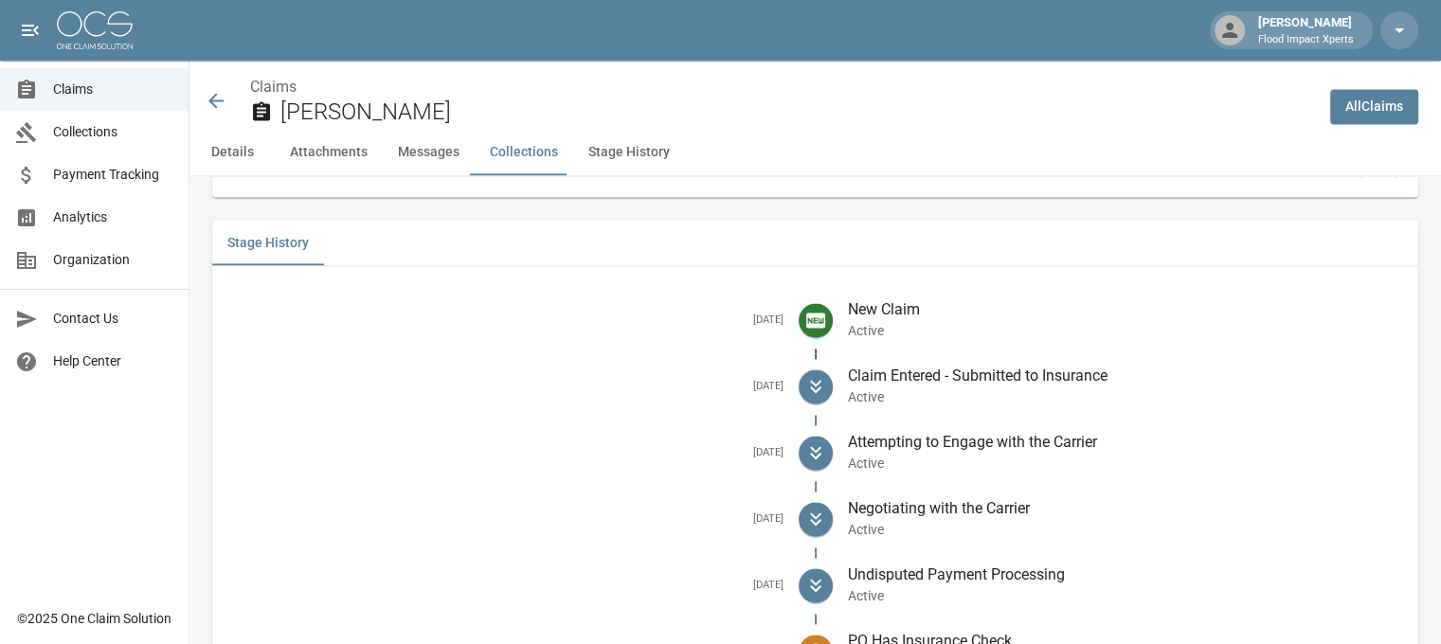
scroll to position [3011, 0]
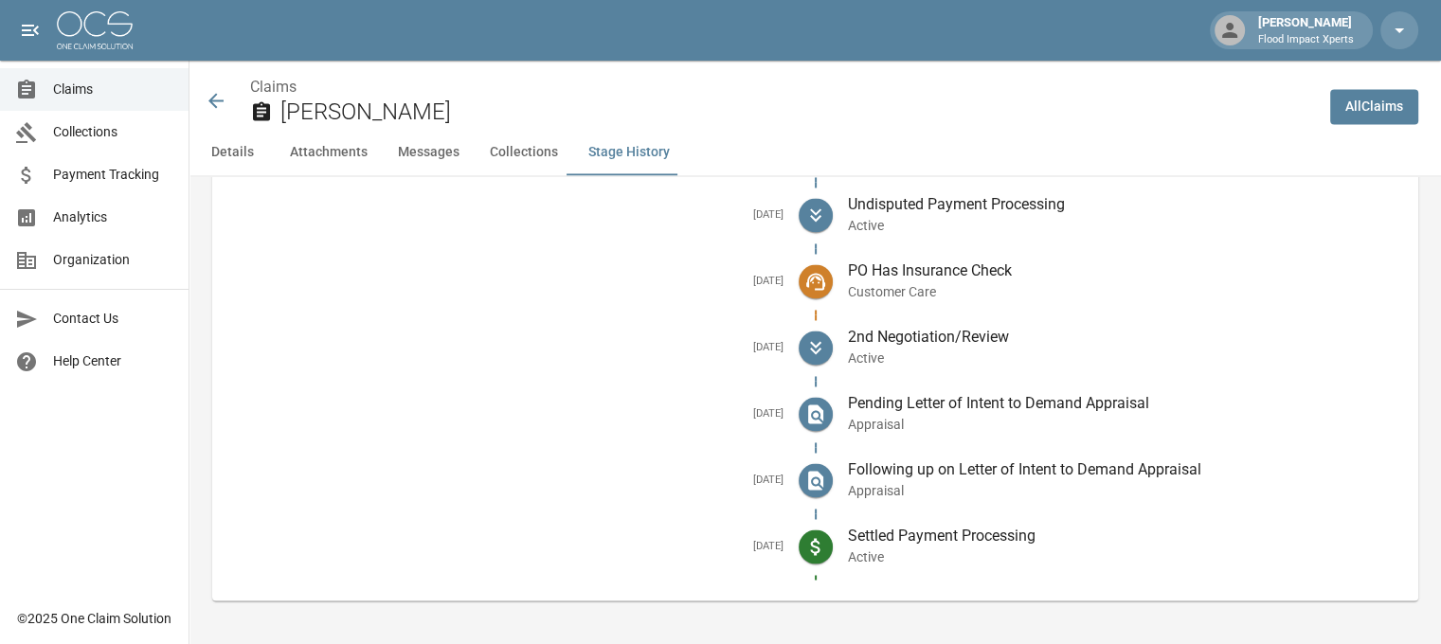
click at [215, 101] on icon at bounding box center [216, 100] width 23 height 23
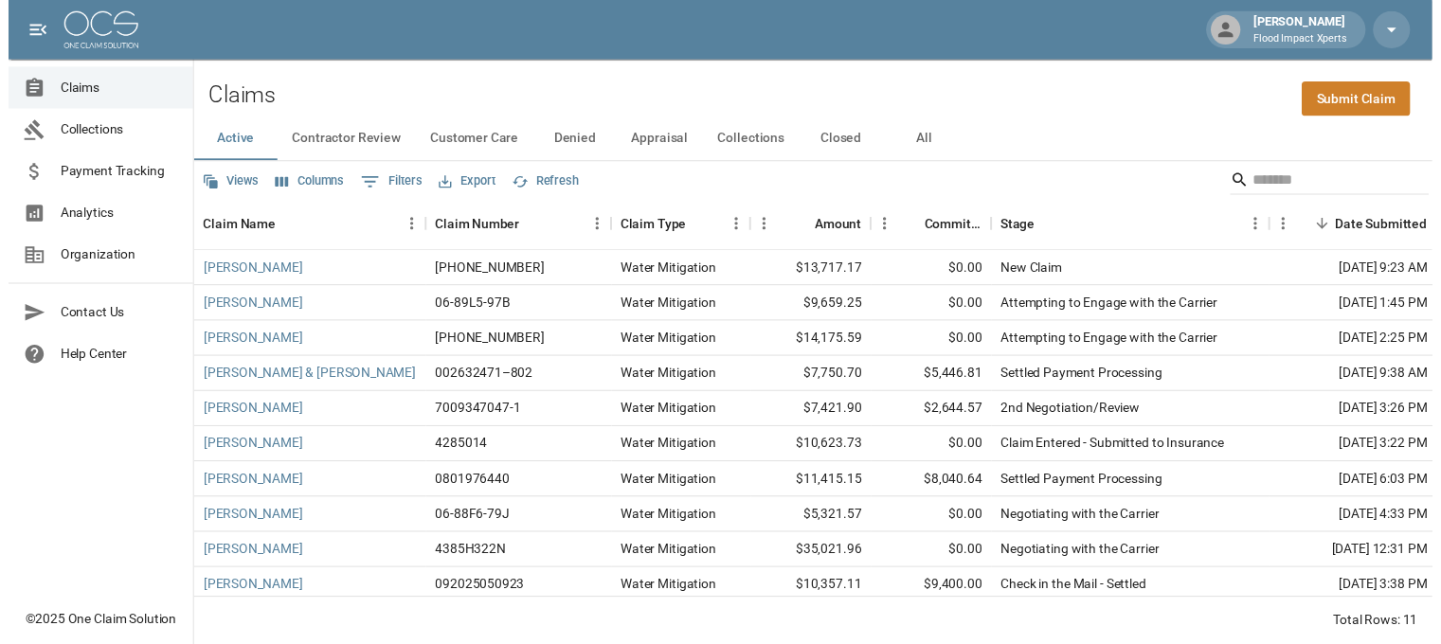
scroll to position [57, 0]
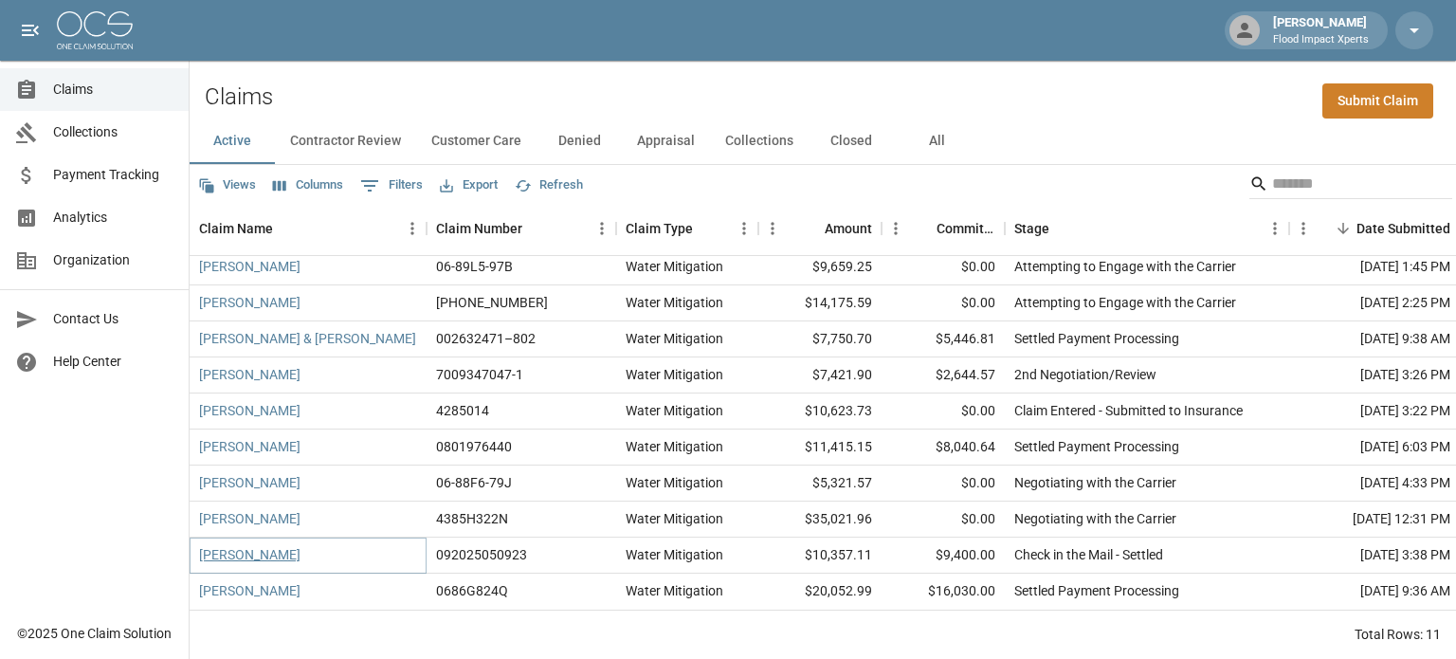
click at [245, 545] on link "[PERSON_NAME]" at bounding box center [249, 554] width 101 height 19
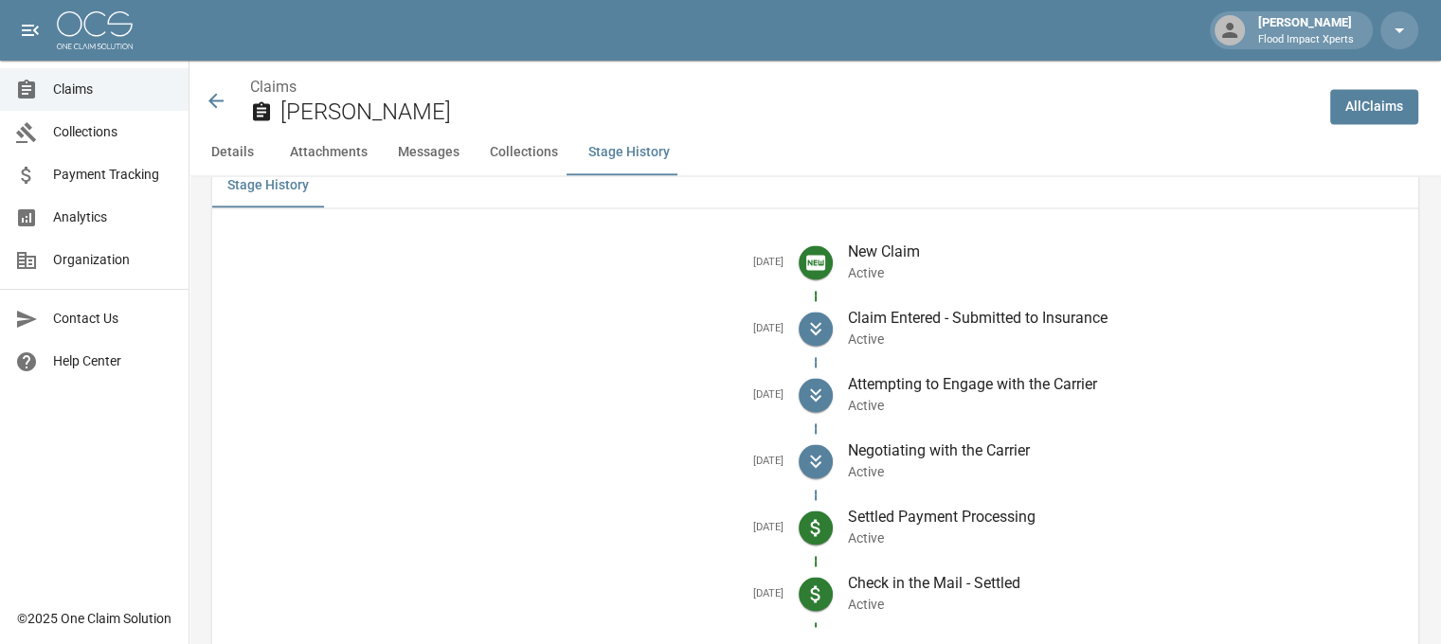
scroll to position [2673, 0]
